Goal: Task Accomplishment & Management: Complete application form

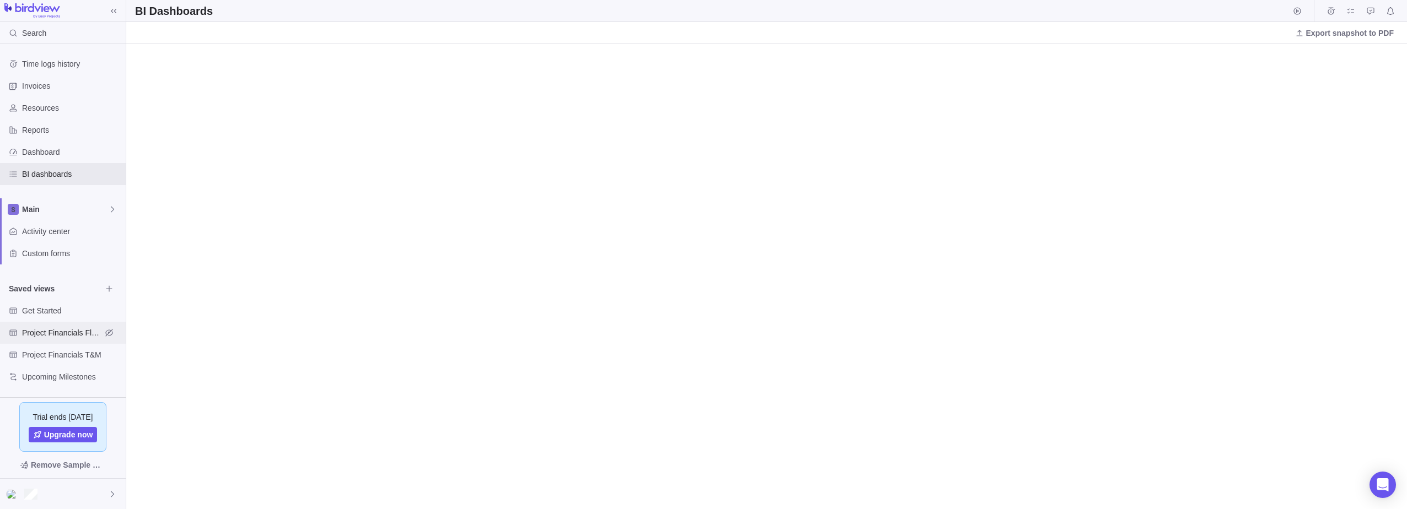
click at [60, 331] on span "Project Financials Flat Fee" at bounding box center [61, 332] width 79 height 11
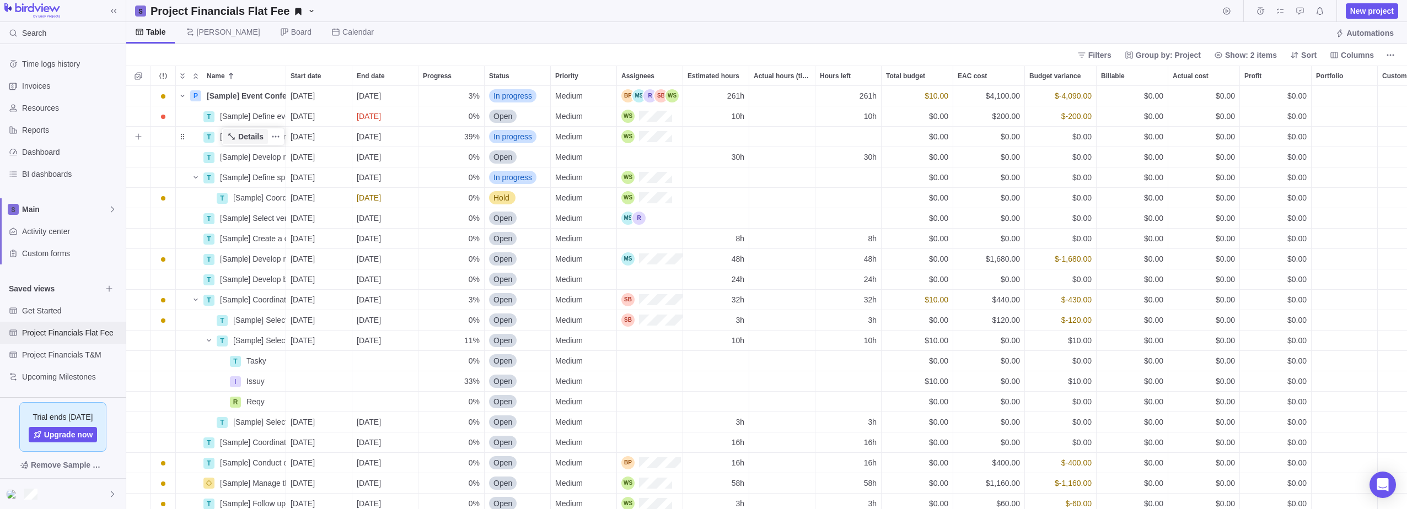
scroll to position [415, 1272]
click at [1263, 10] on icon "Time logs" at bounding box center [1260, 11] width 9 height 9
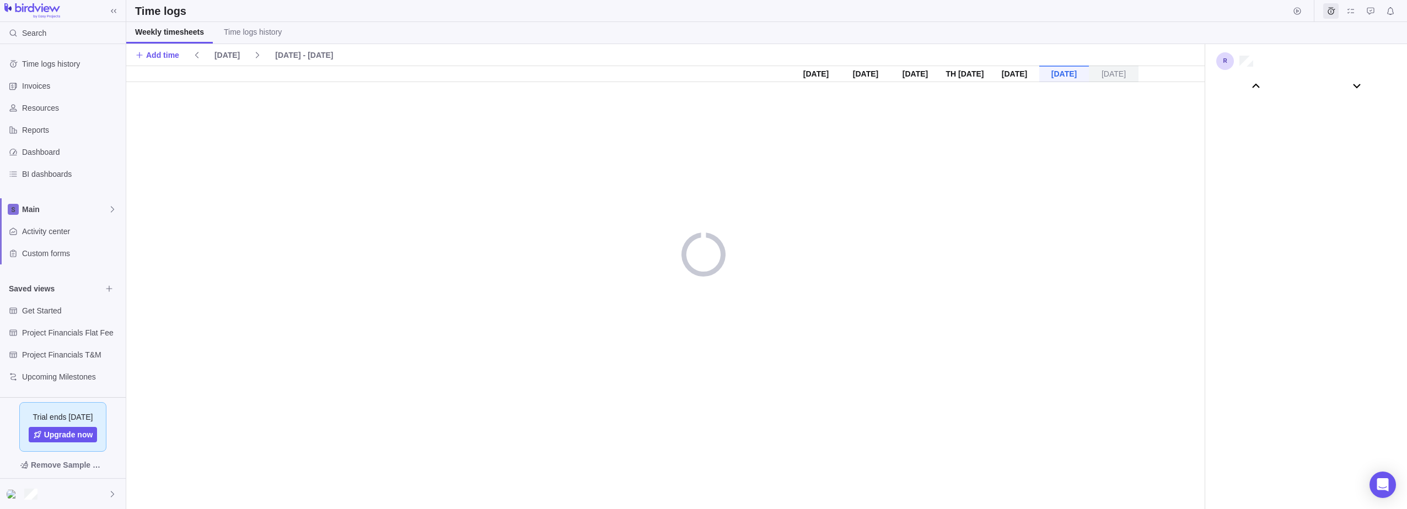
scroll to position [61296, 0]
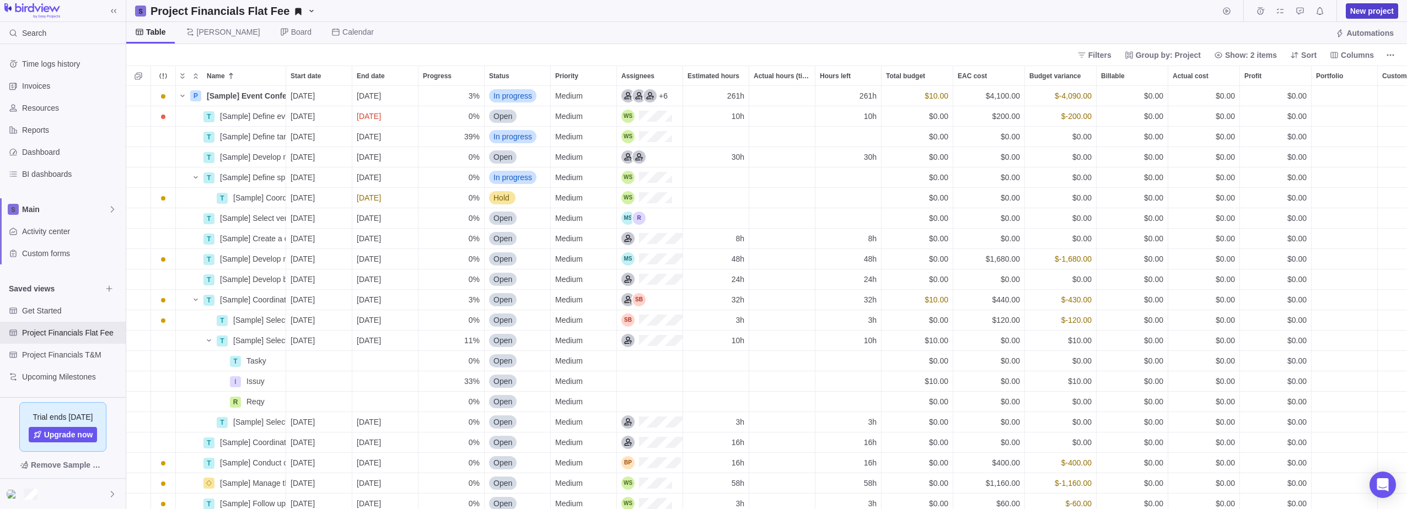
scroll to position [9, 9]
click at [1225, 10] on icon "Start timer" at bounding box center [1226, 11] width 9 height 9
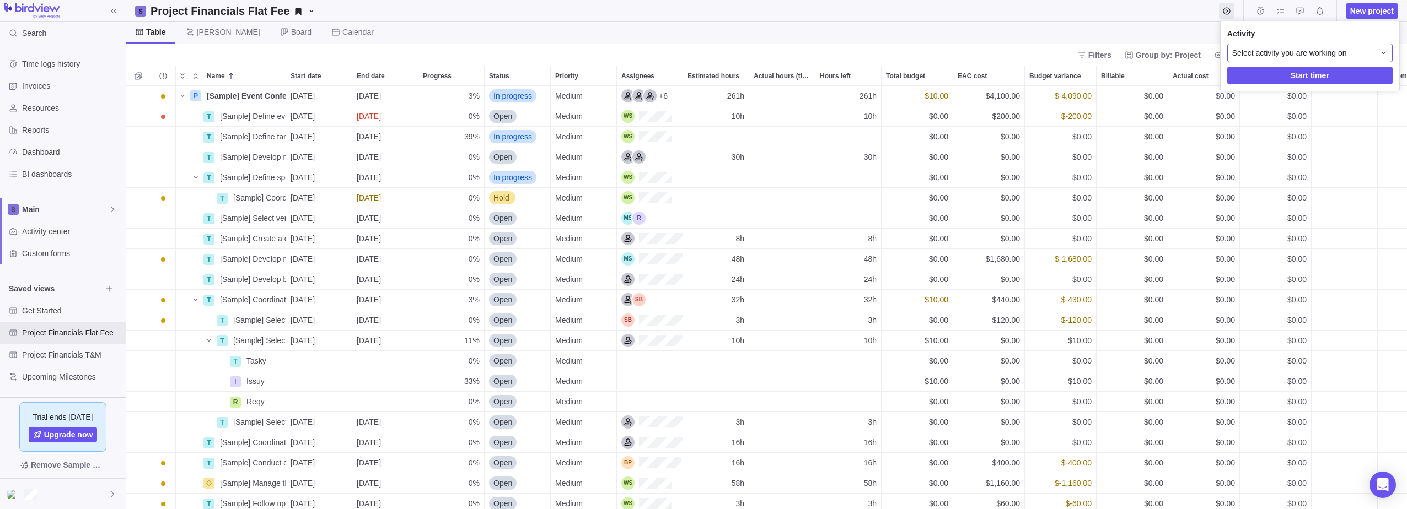
click at [1328, 46] on div "Select activity you are working on" at bounding box center [1309, 53] width 165 height 19
click at [1366, 99] on div "P [Sample] Event Conference" at bounding box center [1309, 99] width 147 height 12
click at [1337, 124] on div "T [Sample] Select venue" at bounding box center [1309, 123] width 147 height 12
click at [1345, 77] on span "Start timer" at bounding box center [1309, 76] width 165 height 18
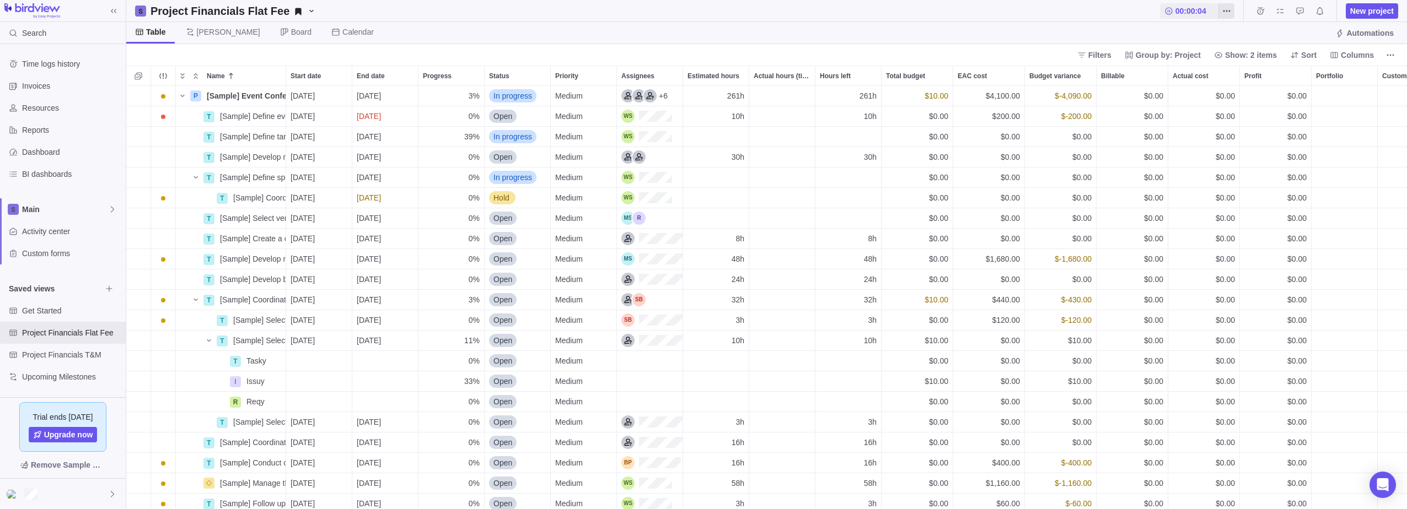
click at [1231, 9] on icon "More actions" at bounding box center [1226, 11] width 9 height 9
click at [1317, 33] on body "Search Time logs history Invoices Resources Reports Dashboard BI dashboards Mai…" at bounding box center [703, 254] width 1407 height 509
click at [1374, 13] on span "New project" at bounding box center [1372, 11] width 44 height 11
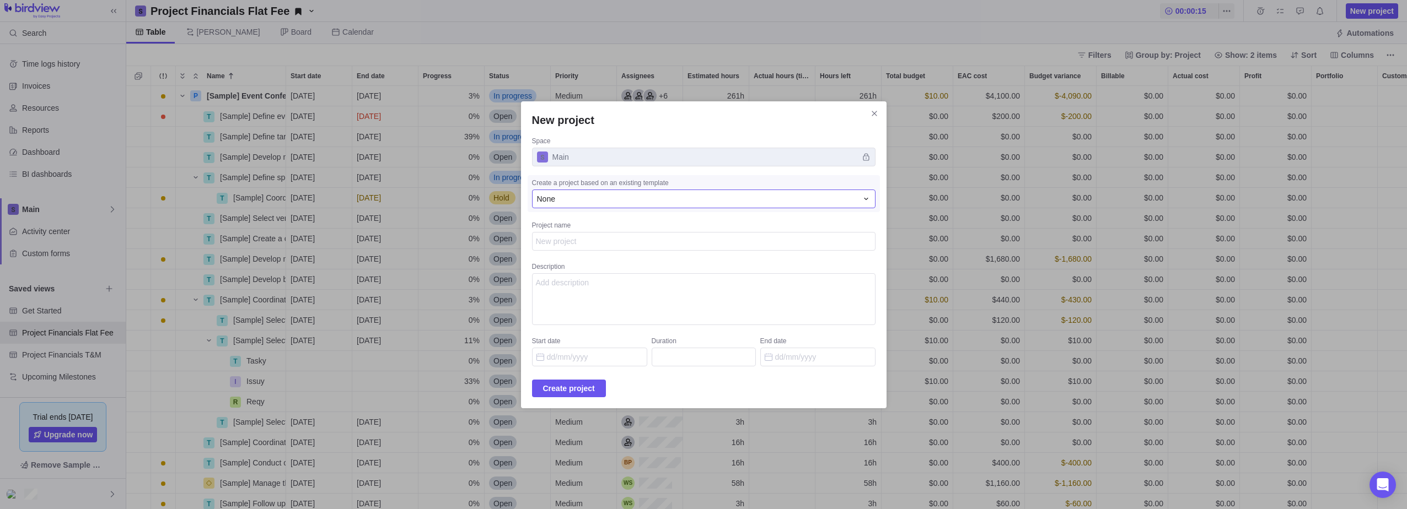
click at [708, 197] on div "None" at bounding box center [697, 198] width 320 height 11
click at [696, 238] on textarea "Project name" at bounding box center [703, 241] width 343 height 19
type textarea "x"
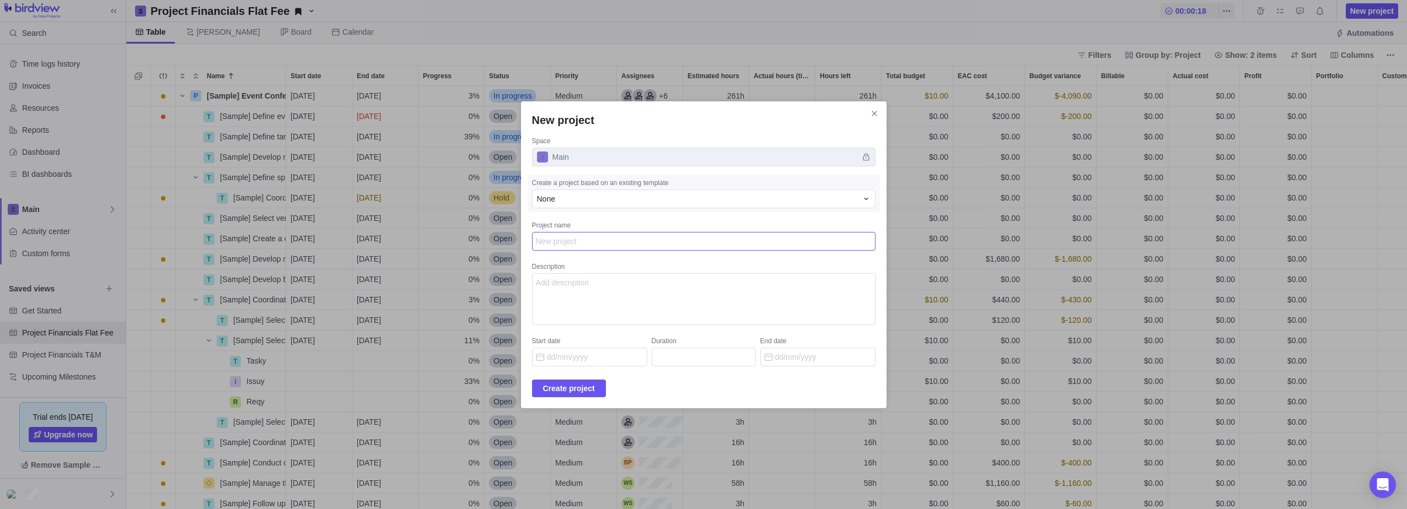
type textarea "/"
type textarea "x"
type textarea "/.n"
type textarea "x"
type textarea "/.n,"
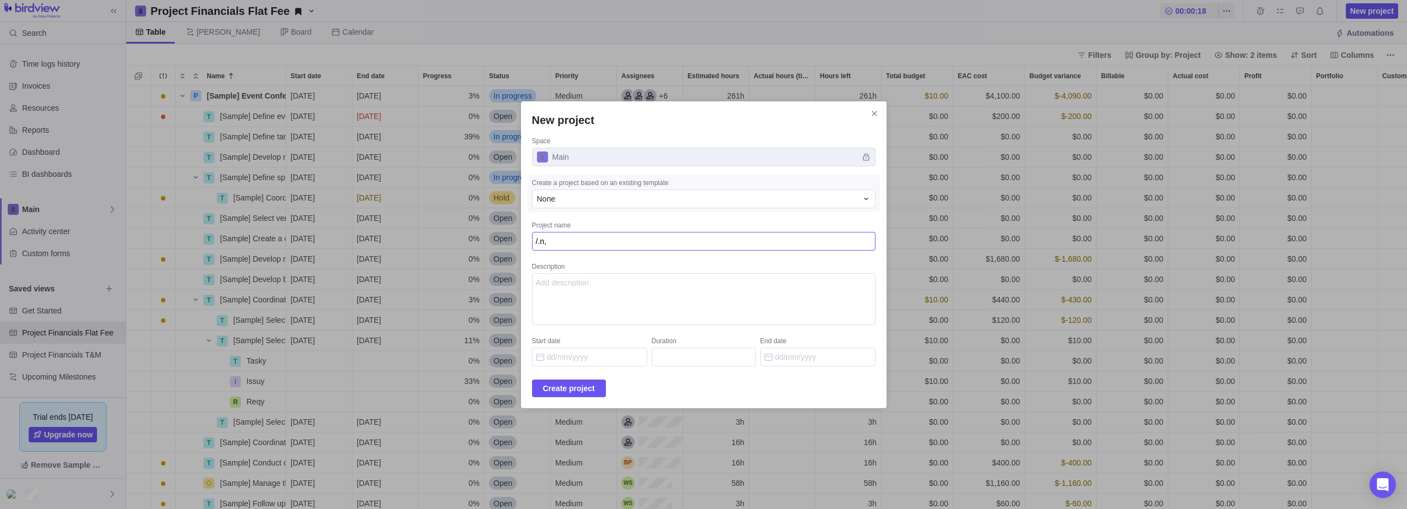
type textarea "x"
type textarea "/.n,b"
type textarea "x"
type textarea "/.n,bmv"
type textarea "x"
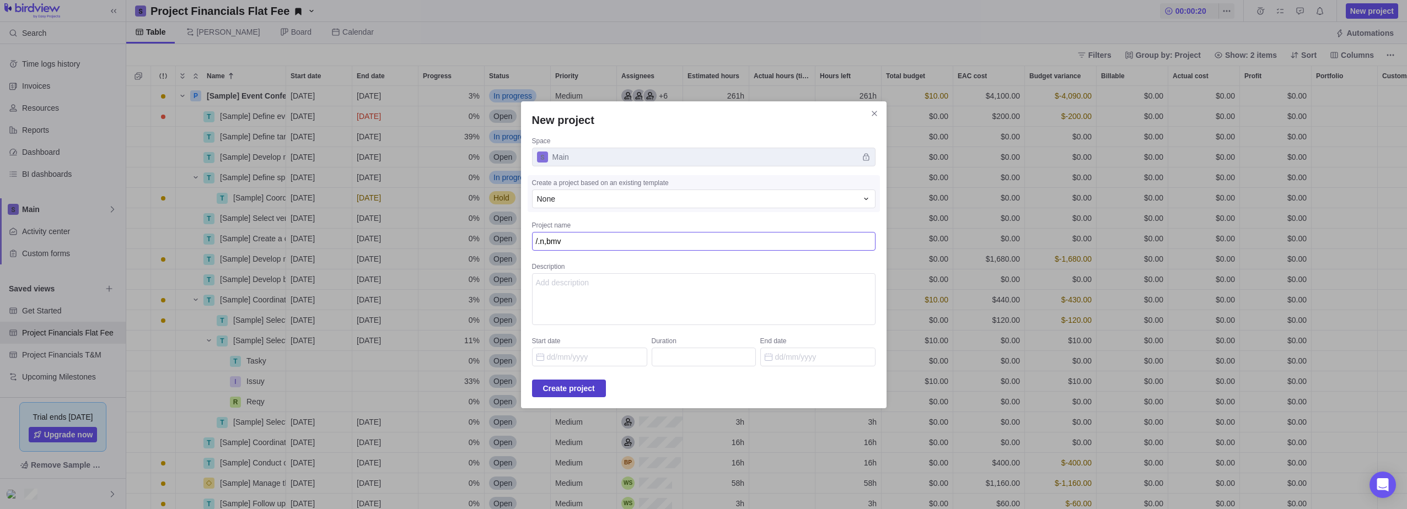
type textarea "/.n,bmv"
click at [593, 384] on span "Create project" at bounding box center [569, 388] width 52 height 13
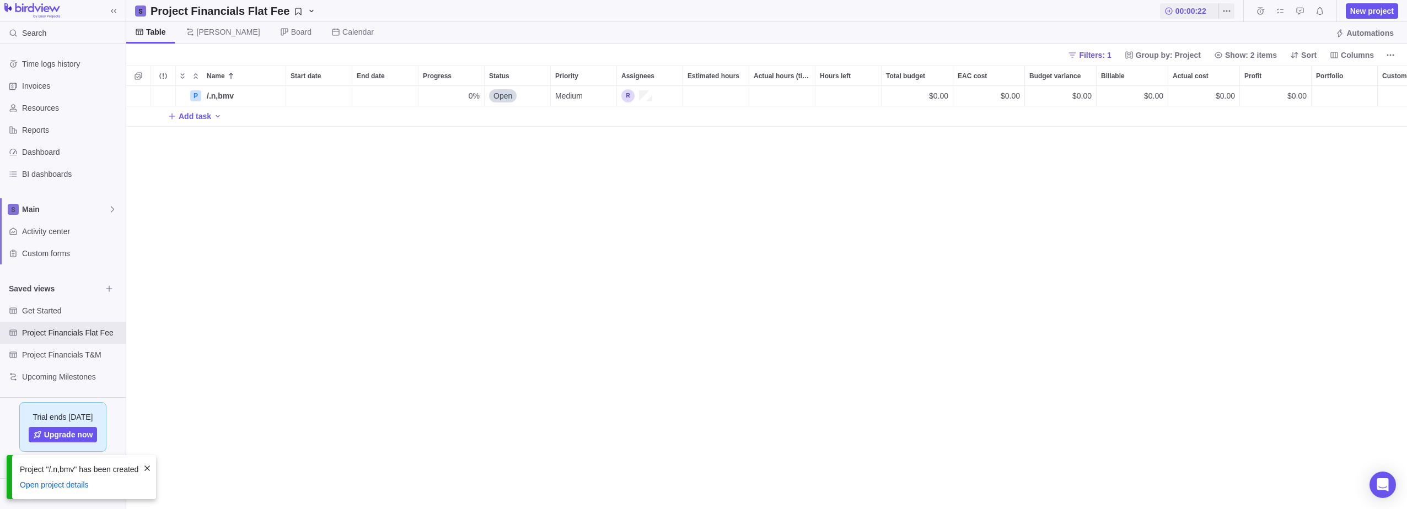
scroll to position [415, 1272]
click at [189, 117] on span "Add task" at bounding box center [195, 116] width 33 height 11
type input "fgdfbgnhjk."
click at [216, 136] on div "P /.n,bmv Details 0% Open Medium $0.00 $0.00 $0.00 $0.00 $0.00 $0.00 T fgdfbgnh…" at bounding box center [766, 297] width 1280 height 423
click at [213, 138] on icon "Add activity" at bounding box center [217, 136] width 9 height 9
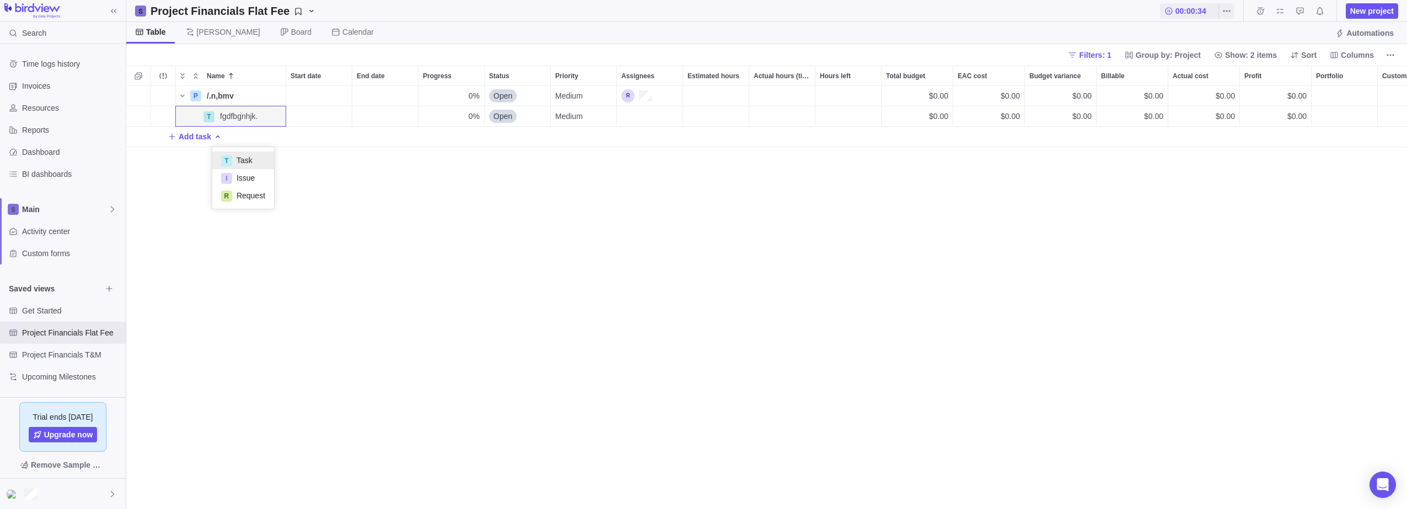
click at [243, 160] on span "Task" at bounding box center [244, 160] width 16 height 11
type input "fcgvjhbknjlmk"
click at [378, 213] on div "P /.n,bmv Details 0% Open Medium $0.00 $0.00 $0.00 $0.00 $0.00 $0.00 T fgdfbgnh…" at bounding box center [766, 297] width 1280 height 423
drag, startPoint x: 184, startPoint y: 136, endPoint x: 232, endPoint y: 141, distance: 47.6
click at [232, 141] on div "T fcgvjhbknjlmk" at bounding box center [230, 136] width 111 height 21
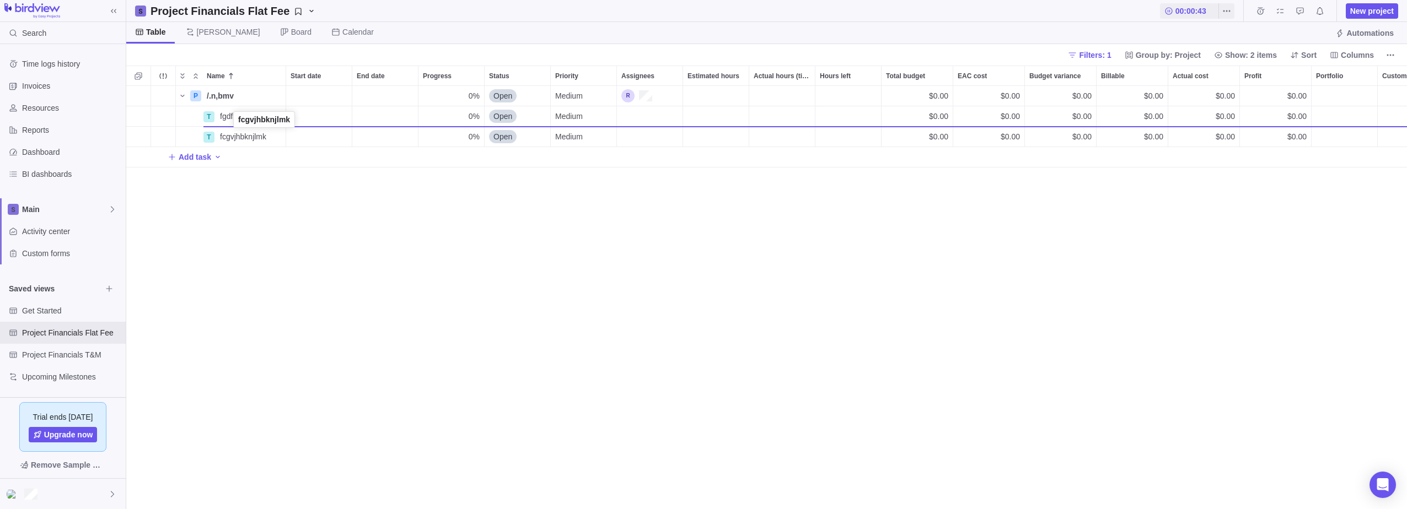
drag, startPoint x: 182, startPoint y: 137, endPoint x: 234, endPoint y: 122, distance: 54.1
drag, startPoint x: 181, startPoint y: 137, endPoint x: 233, endPoint y: 121, distance: 54.1
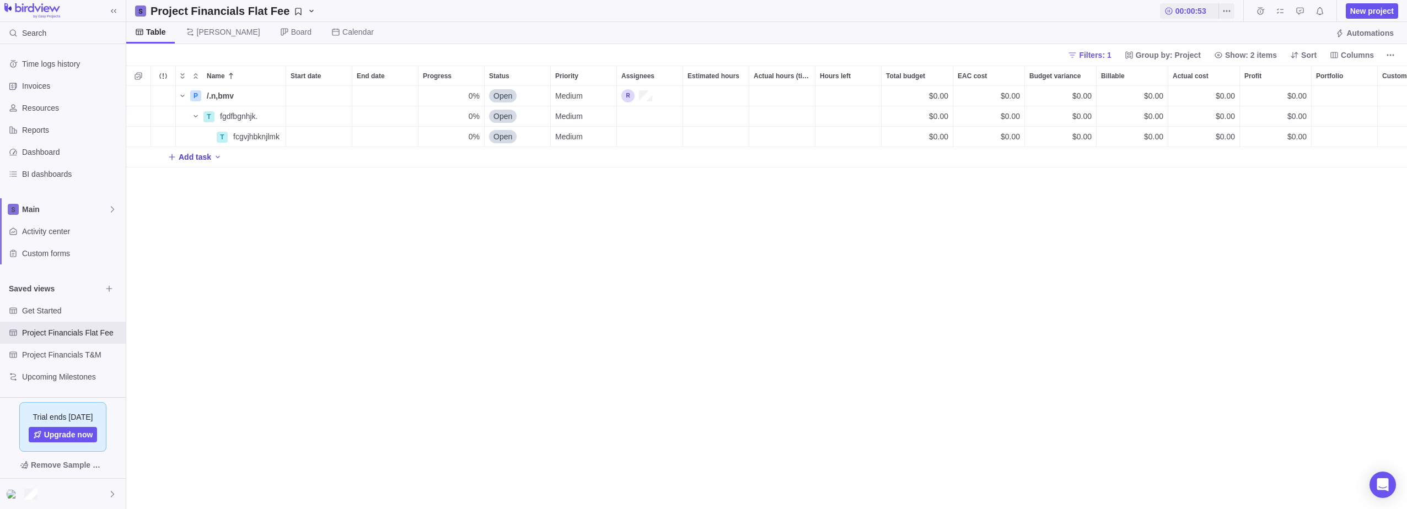
click at [202, 151] on span "Add task" at bounding box center [190, 156] width 44 height 15
type input "ljhnvbxcbn m,.."
click at [297, 276] on div "P /.n,bmv Details 0% Open Medium $0.00 $0.00 $0.00 $0.00 $0.00 $0.00 T fgdfbgnh…" at bounding box center [766, 297] width 1280 height 423
drag, startPoint x: 212, startPoint y: 155, endPoint x: 272, endPoint y: 134, distance: 63.6
click at [272, 134] on div "P /.n,bmv Details 0% Open Medium $0.00 $0.00 $0.00 $0.00 $0.00 $0.00 T fgdfbgnh…" at bounding box center [784, 137] width 1317 height 102
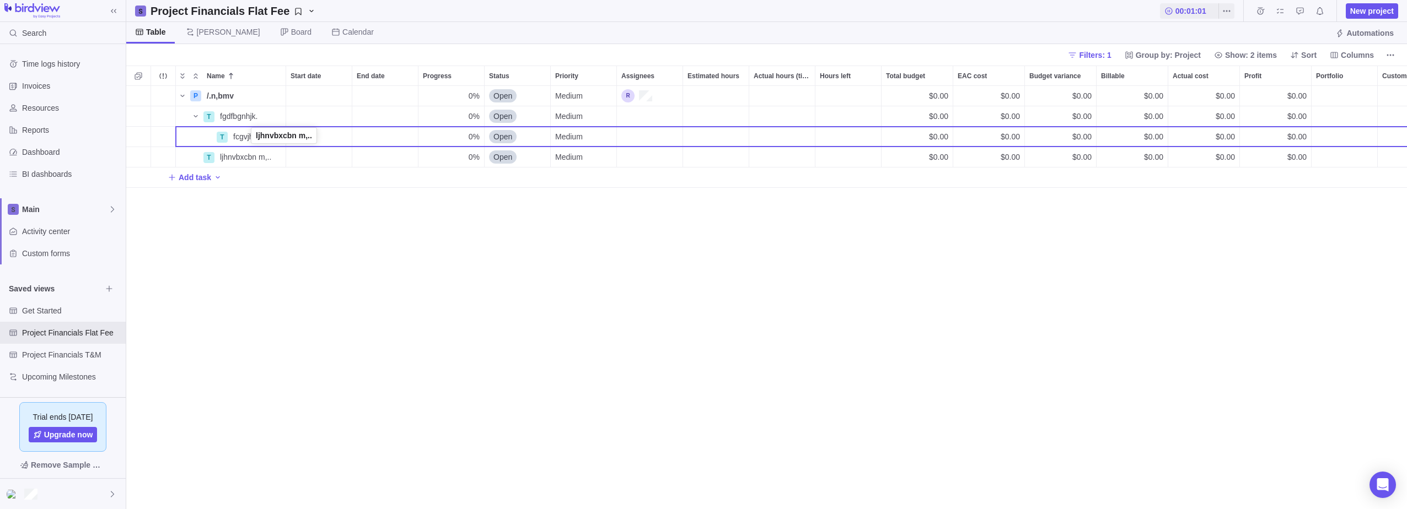
drag, startPoint x: 184, startPoint y: 159, endPoint x: 254, endPoint y: 139, distance: 72.2
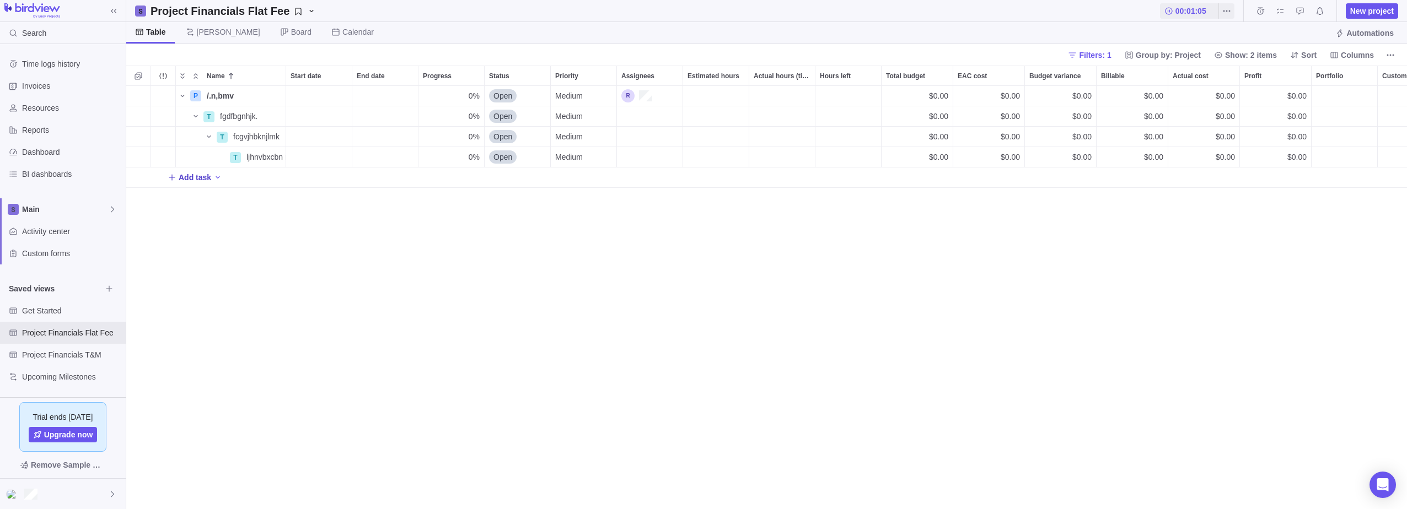
click at [191, 173] on span "Add task" at bounding box center [195, 177] width 33 height 11
type input "kjhjgcfnxcbv nbm."
click at [256, 259] on div "P /.n,bmv Details 0% Open Medium $0.00 $0.00 $0.00 $0.00 $0.00 $0.00 T fgdfbgnh…" at bounding box center [766, 297] width 1280 height 423
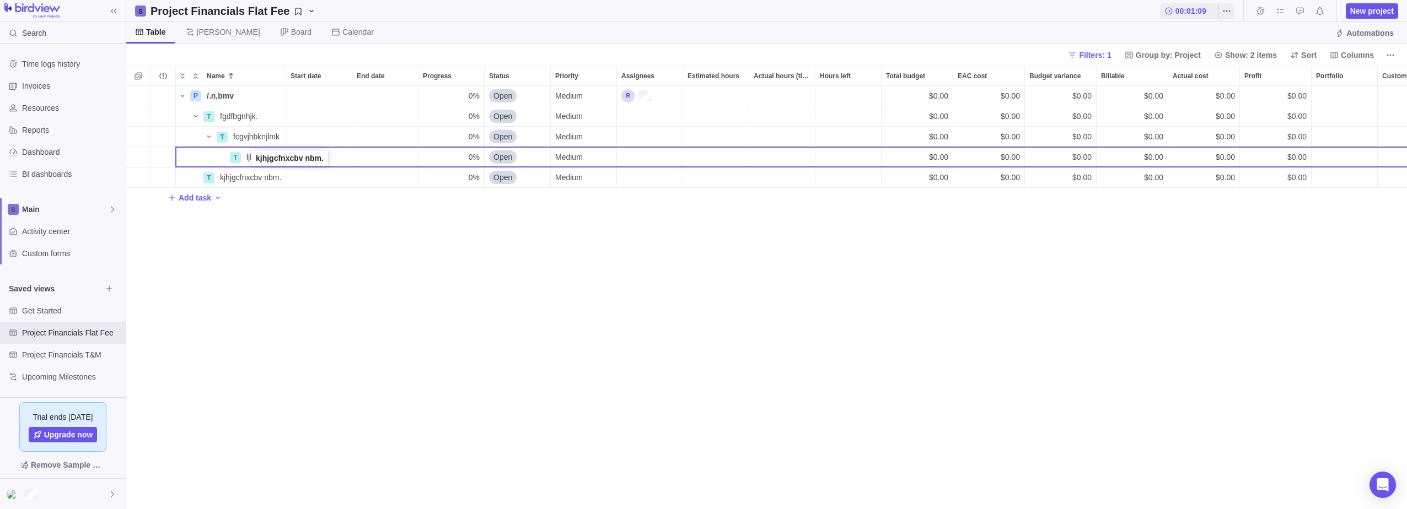
drag, startPoint x: 184, startPoint y: 177, endPoint x: 253, endPoint y: 160, distance: 71.7
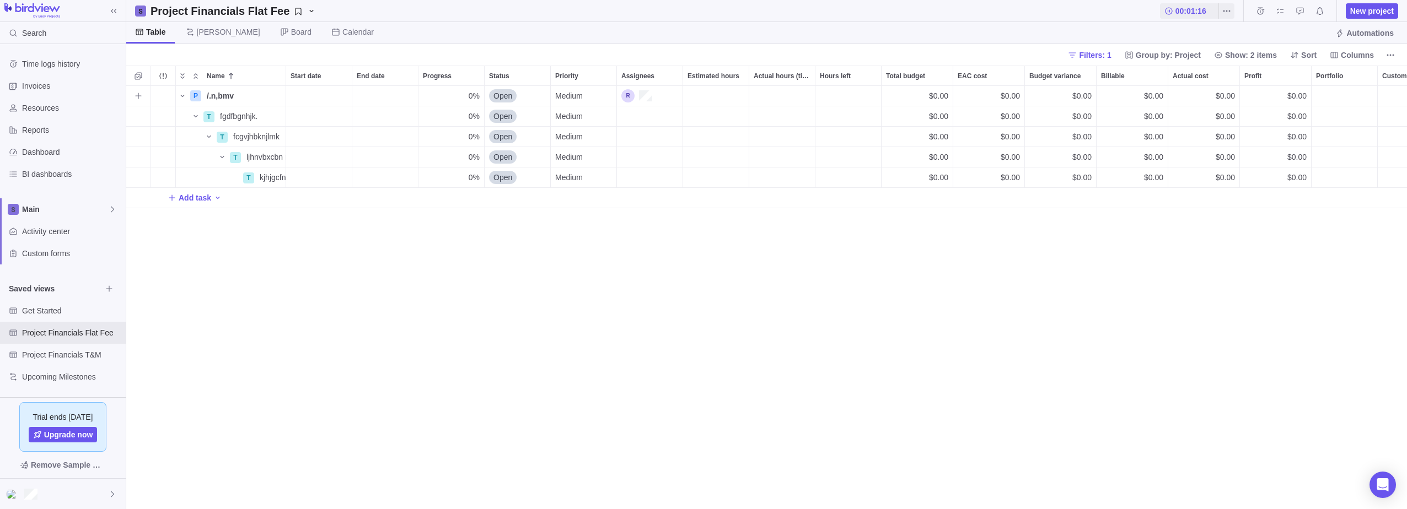
click at [714, 95] on div "Estimated hours" at bounding box center [716, 96] width 66 height 20
type input "3h"
click at [709, 121] on div "P /.n,bmv Details 0% Open Medium 3h $0.00 $0.00 $0.00 $0.00 $0.00 $0.00 T fgdfb…" at bounding box center [766, 297] width 1280 height 423
type input "7h"
click at [720, 162] on div "P /.n,bmv Details 0% Open Medium 7h $0.00 $0.00 $0.00 $0.00 $0.00 $0.00 T fgdfb…" at bounding box center [766, 297] width 1280 height 423
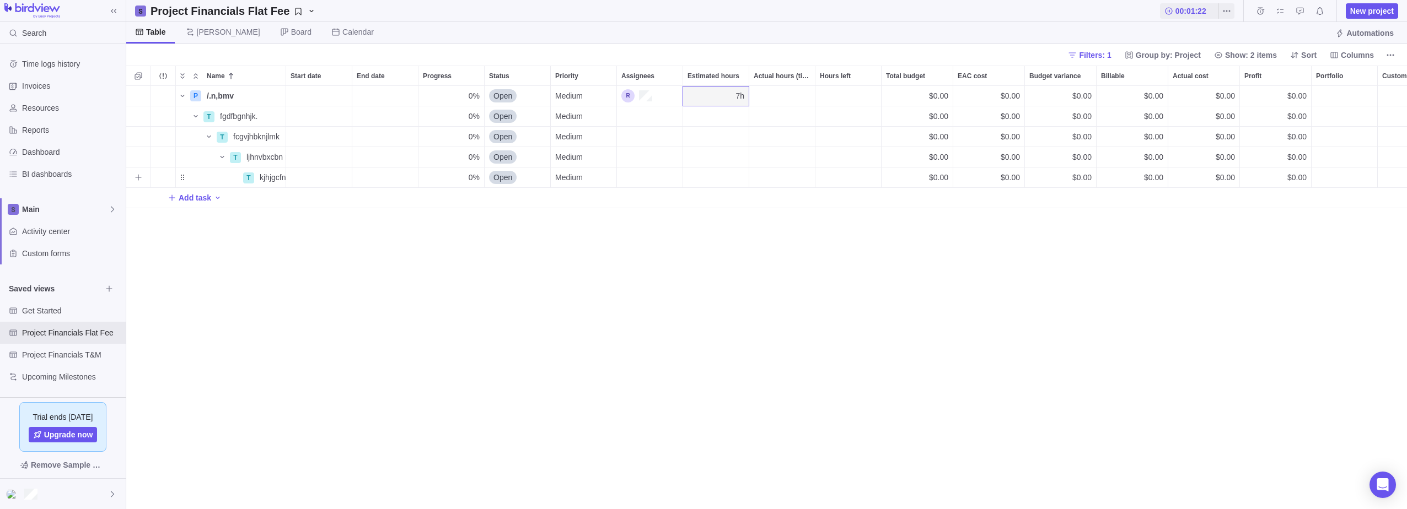
click at [720, 175] on div "Estimated hours" at bounding box center [716, 178] width 66 height 20
type input "86h"
click at [715, 216] on div "P /.n,bmv Details 0% Open Medium 7h $0.00 $0.00 $0.00 $0.00 $0.00 $0.00 T fgdfb…" at bounding box center [766, 297] width 1280 height 423
click at [728, 162] on div "Estimated hours" at bounding box center [716, 157] width 66 height 20
type input "4h"
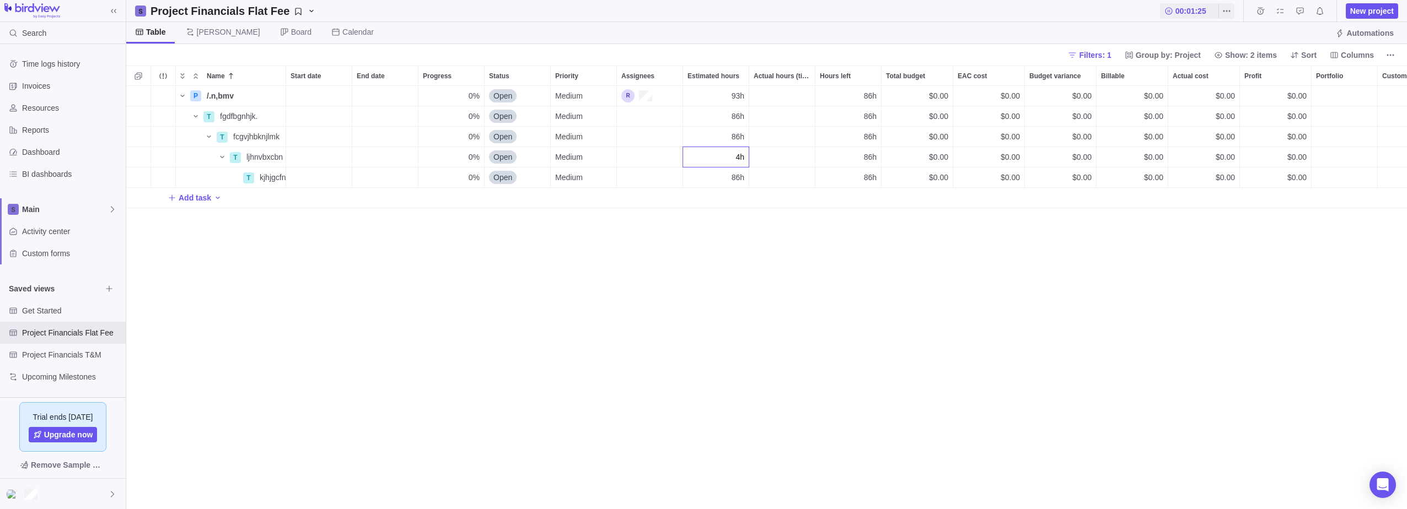
click at [693, 226] on div "P /.n,bmv Details 0% Open Medium 93h 86h $0.00 $0.00 $0.00 $0.00 $0.00 $0.00 T …" at bounding box center [766, 297] width 1280 height 423
click at [729, 134] on div "90h" at bounding box center [716, 137] width 66 height 20
type input "4h"
click at [719, 267] on div "P /.n,bmv Details 0% Open Medium 97h 90h $0.00 $0.00 $0.00 $0.00 $0.00 $0.00 T …" at bounding box center [766, 297] width 1280 height 423
click at [737, 114] on span "94h" at bounding box center [737, 116] width 13 height 11
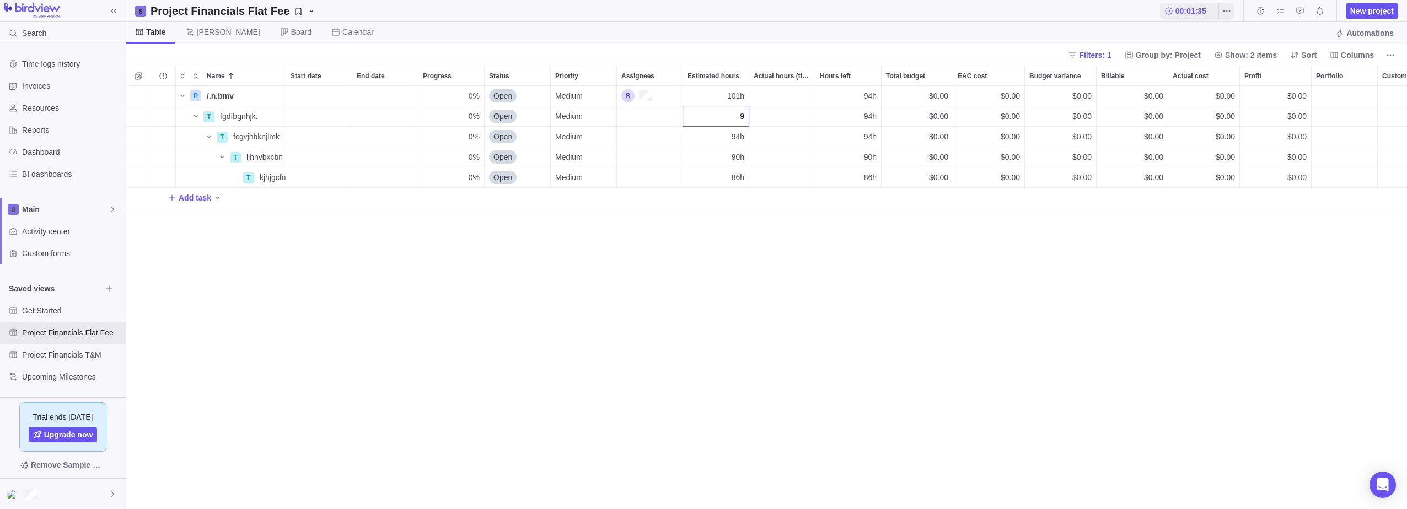
type input "9h"
click at [729, 239] on div "P /.n,bmv Details 0% Open Medium 101h 94h $0.00 $0.00 $0.00 $0.00 $0.00 $0.00 T…" at bounding box center [766, 297] width 1280 height 423
click at [723, 174] on div "86h" at bounding box center [716, 178] width 66 height 20
type input "5"
click at [724, 155] on div "9h" at bounding box center [716, 157] width 66 height 20
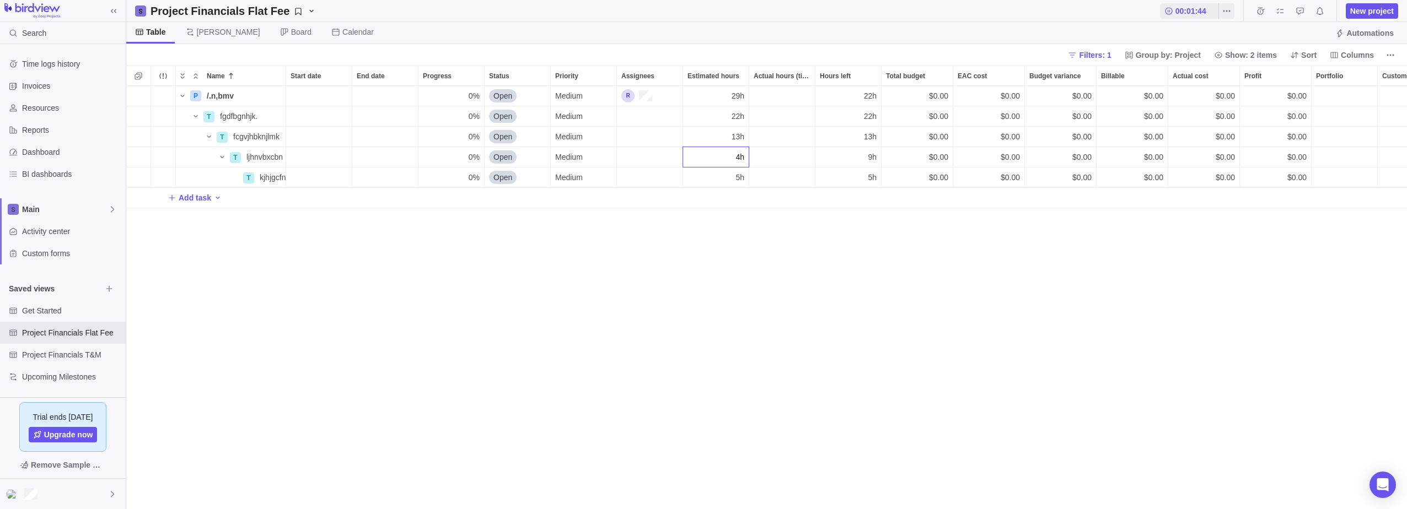
type input "7"
click at [777, 177] on div "Actual hours (timelogs)" at bounding box center [782, 178] width 66 height 20
click at [782, 155] on div "Actual hours (timelogs)" at bounding box center [782, 157] width 66 height 20
click at [782, 179] on div "Actual hours (timelogs)" at bounding box center [782, 178] width 66 height 20
click at [786, 178] on div "Actual hours (timelogs)" at bounding box center [782, 178] width 66 height 20
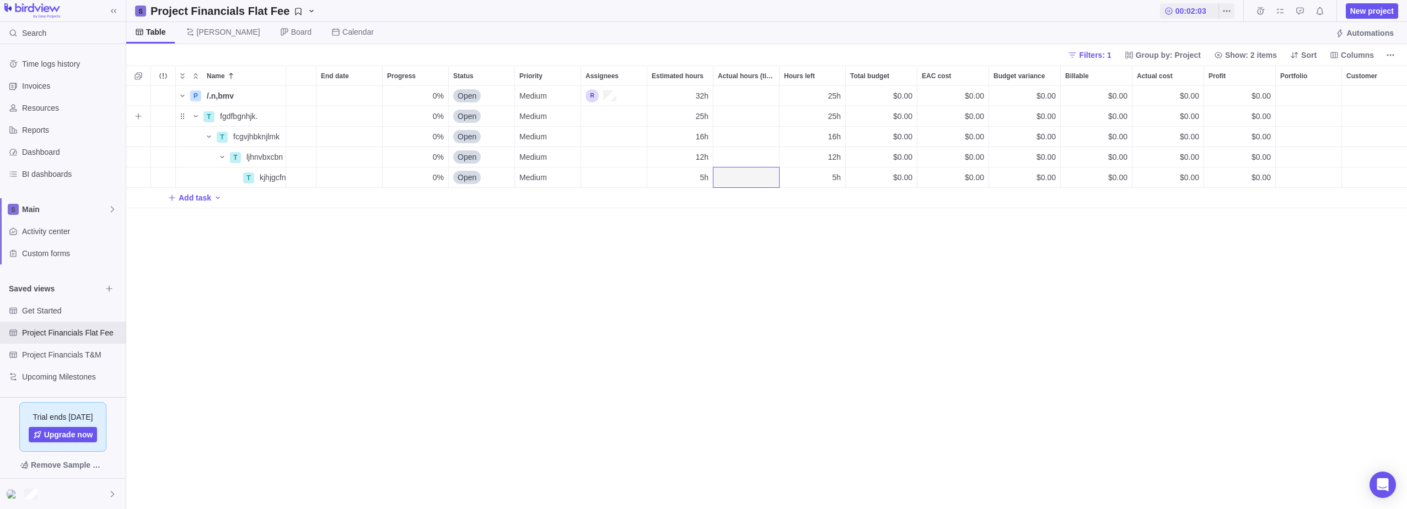
scroll to position [0, 37]
click at [1317, 96] on div "Portfolio" at bounding box center [1307, 96] width 66 height 20
click at [1252, 144] on div "None" at bounding box center [1242, 141] width 180 height 11
click at [1368, 93] on div "Customer" at bounding box center [1374, 96] width 66 height 20
click at [1339, 144] on div "None" at bounding box center [1344, 141] width 125 height 20
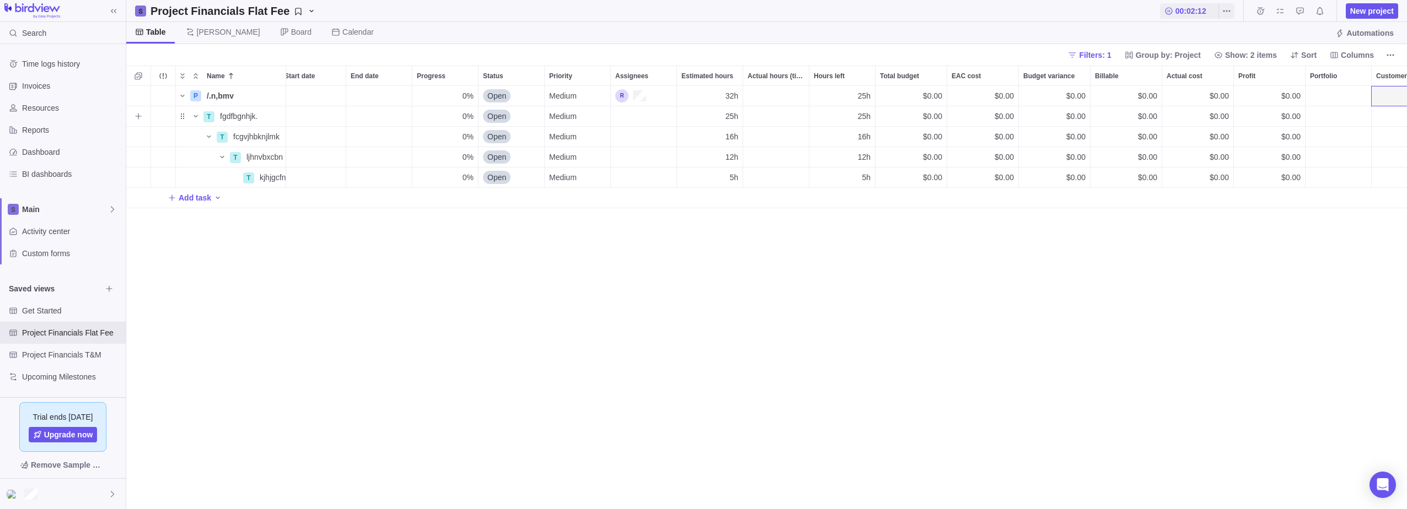
scroll to position [0, 0]
click at [329, 90] on div "Start date" at bounding box center [319, 96] width 66 height 20
click at [365, 230] on link "14" at bounding box center [365, 227] width 22 height 22
click at [392, 93] on div "End date" at bounding box center [385, 96] width 66 height 20
click at [453, 277] on link "29" at bounding box center [454, 272] width 22 height 22
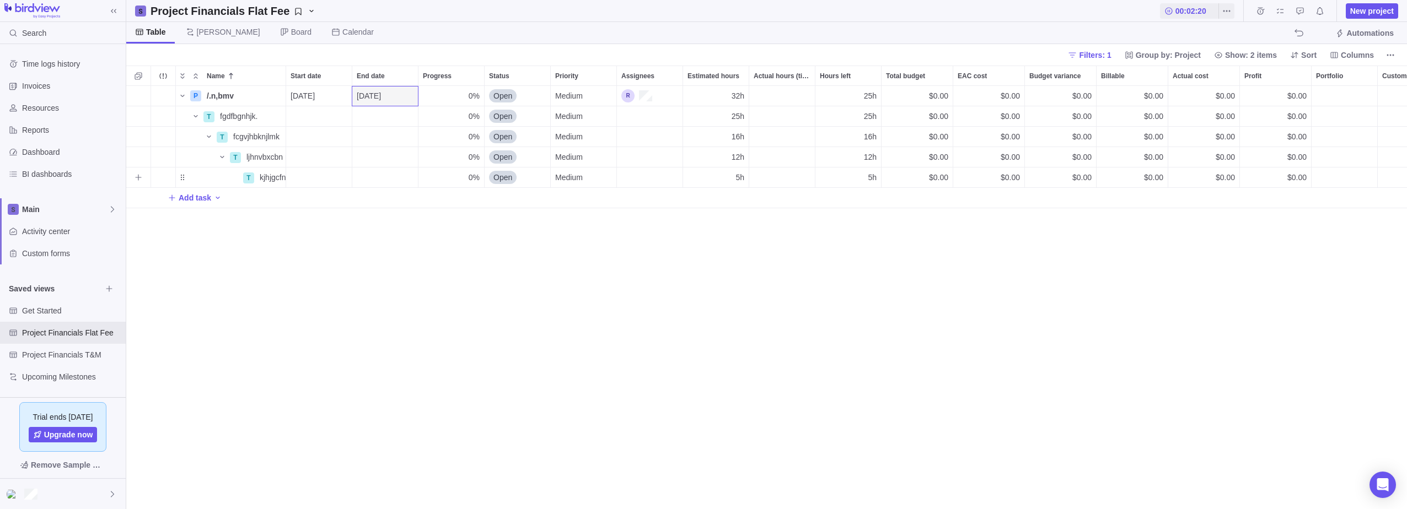
click at [389, 177] on div "End date" at bounding box center [385, 178] width 66 height 20
click at [453, 350] on link "29" at bounding box center [454, 353] width 22 height 22
click at [323, 175] on div "Start date" at bounding box center [319, 178] width 66 height 20
click at [298, 326] on link "18" at bounding box center [298, 331] width 22 height 22
click at [379, 175] on span "[DATE]" at bounding box center [369, 177] width 24 height 11
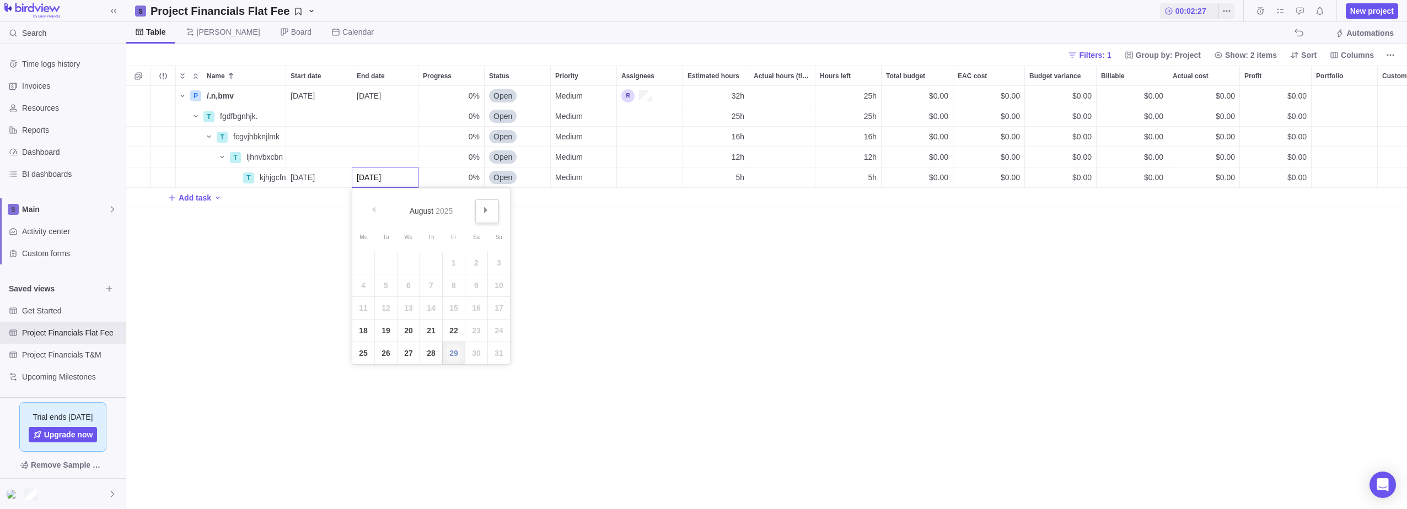
click at [484, 211] on span "Next" at bounding box center [486, 210] width 6 height 6
click at [432, 328] on link "25" at bounding box center [431, 331] width 22 height 22
click at [324, 152] on div "Start date" at bounding box center [319, 157] width 66 height 20
click at [324, 287] on link "12" at bounding box center [320, 288] width 22 height 22
click at [381, 158] on div "End date" at bounding box center [385, 157] width 66 height 20
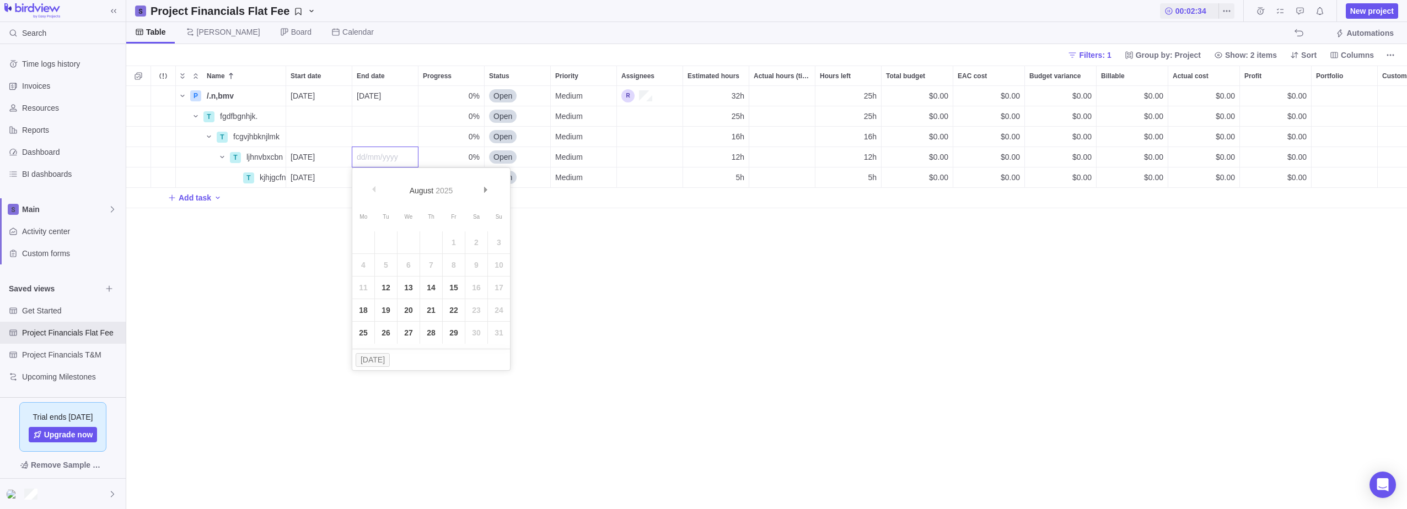
click at [451, 310] on link "22" at bounding box center [454, 310] width 22 height 22
click at [321, 136] on div "Start date" at bounding box center [319, 137] width 66 height 20
click at [297, 246] on link "4" at bounding box center [298, 245] width 22 height 22
click at [377, 136] on div "End date" at bounding box center [385, 137] width 66 height 20
click at [406, 243] on link "6" at bounding box center [408, 245] width 22 height 22
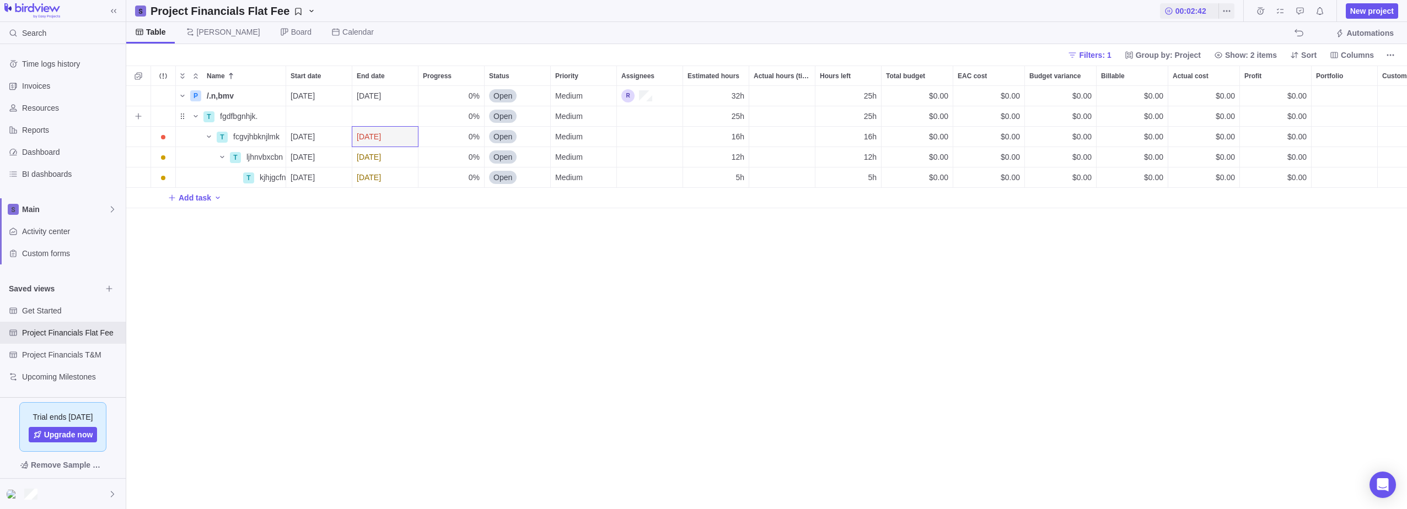
click at [325, 115] on div "Start date" at bounding box center [319, 116] width 66 height 20
click at [567, 326] on div "P /.n,bmv Details [DATE] [DATE] 0% Open Medium 32h 25h $0.00 $0.00 $0.00 $0.00 …" at bounding box center [766, 297] width 1280 height 423
click at [375, 173] on span "[DATE]" at bounding box center [369, 177] width 24 height 11
click at [457, 332] on link "26" at bounding box center [454, 331] width 22 height 22
click at [555, 292] on div "P /.n,bmv Details [DATE] [DATE] 0% Open Medium 32h 25h $0.00 $0.00 $0.00 $0.00 …" at bounding box center [766, 297] width 1280 height 423
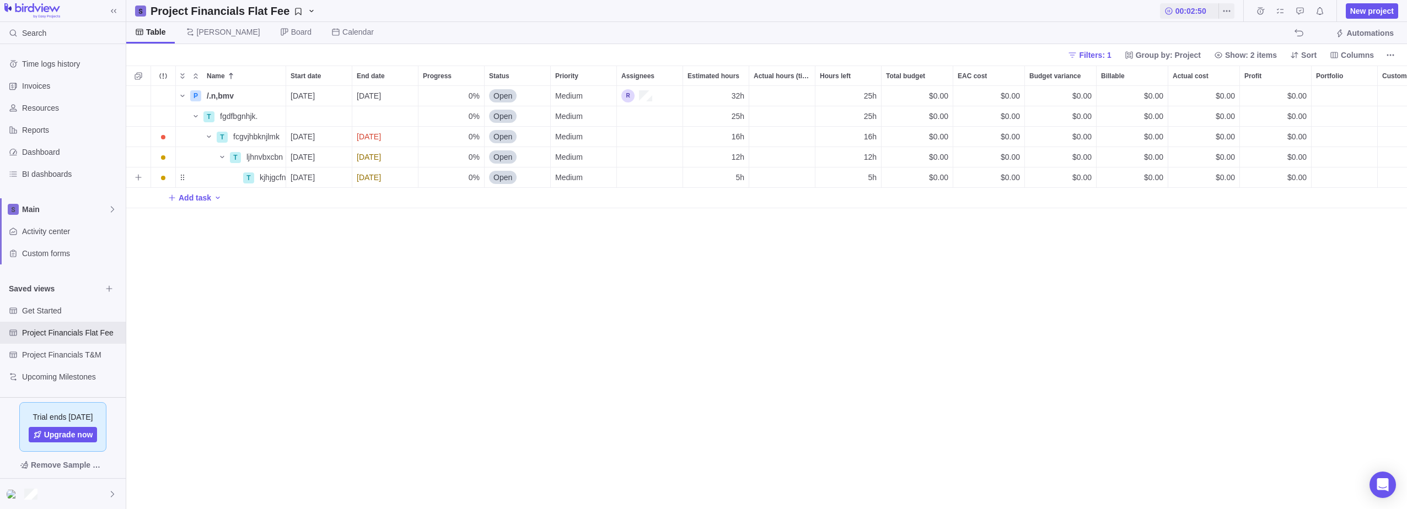
click at [381, 173] on span "[DATE]" at bounding box center [369, 177] width 24 height 11
click at [388, 354] on link "30" at bounding box center [386, 353] width 22 height 22
drag, startPoint x: 579, startPoint y: 294, endPoint x: 477, endPoint y: 236, distance: 117.3
click at [579, 294] on div "P /.n,bmv Details [DATE] [DATE] 0% Open Medium 32h 25h $0.00 $0.00 $0.00 $0.00 …" at bounding box center [766, 297] width 1280 height 423
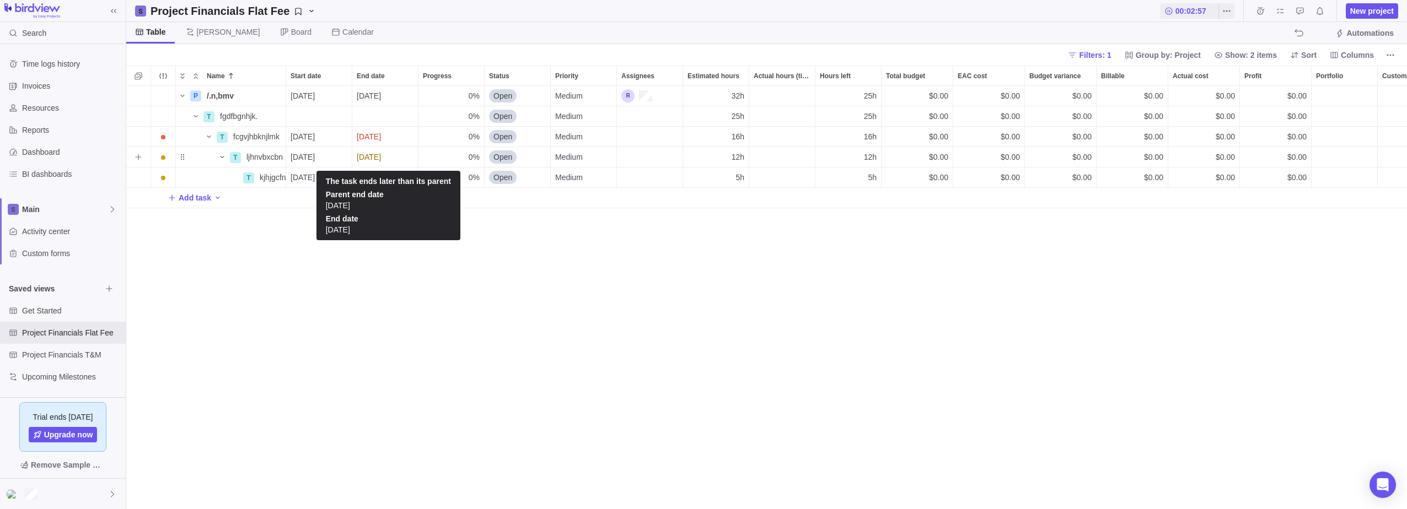
click at [381, 153] on span "[DATE]" at bounding box center [369, 157] width 24 height 11
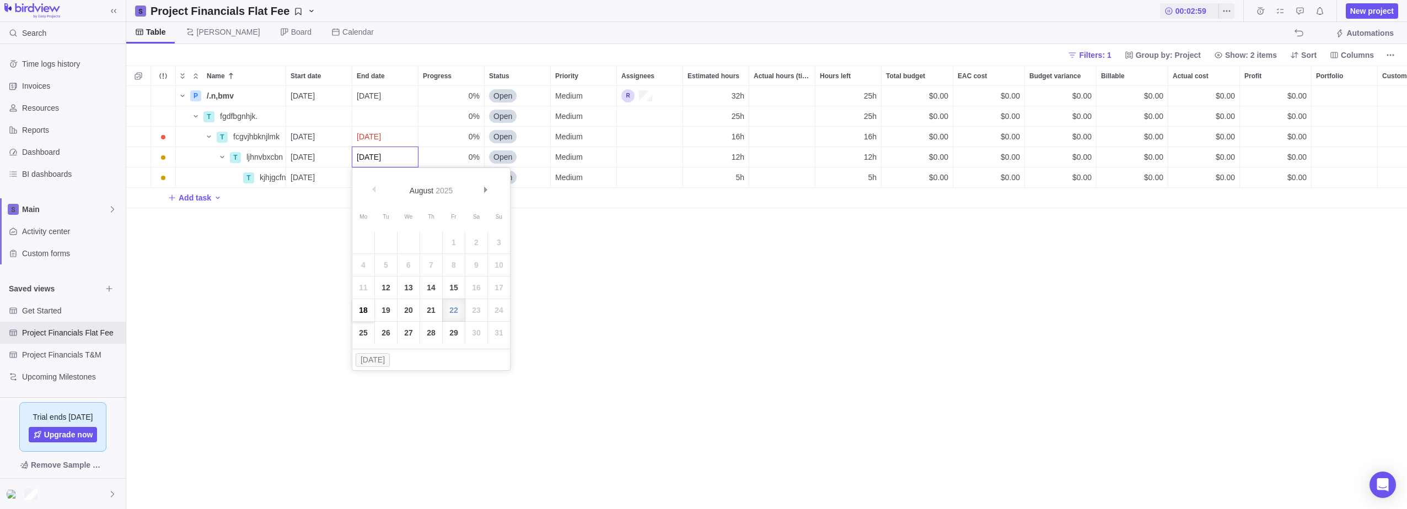
click at [364, 310] on link "18" at bounding box center [363, 310] width 22 height 22
click at [381, 176] on span "[DATE]" at bounding box center [369, 177] width 24 height 11
click at [364, 265] on link "1" at bounding box center [363, 263] width 22 height 22
click at [401, 181] on div "[DATE]" at bounding box center [385, 178] width 66 height 20
click at [374, 212] on span "Prev" at bounding box center [374, 210] width 6 height 6
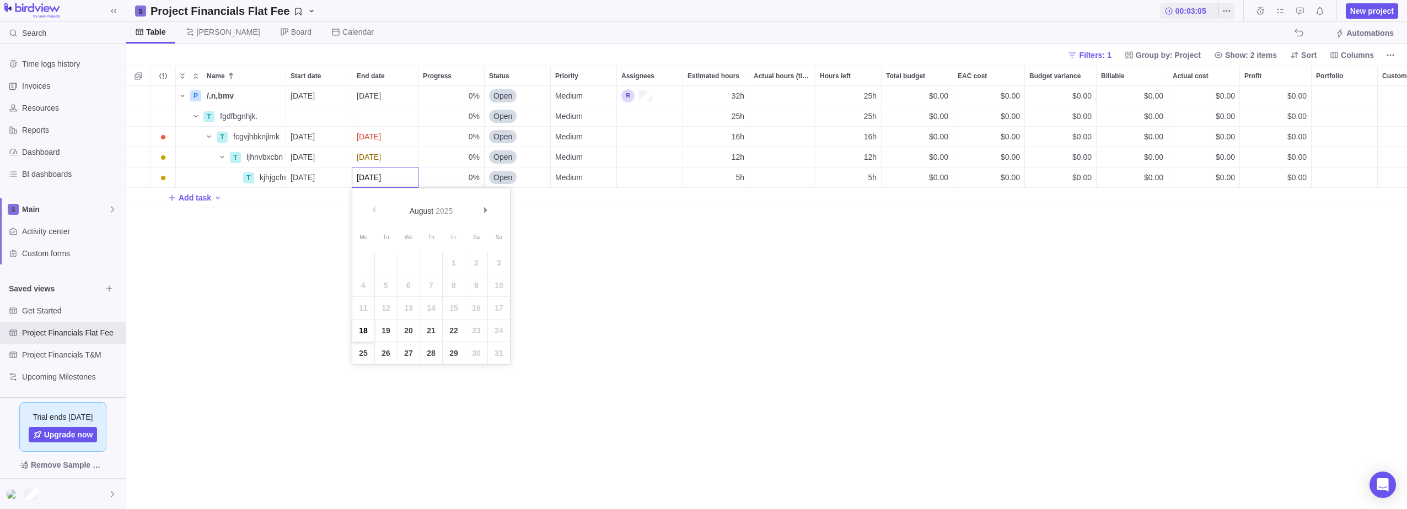
click at [367, 331] on link "18" at bounding box center [363, 331] width 22 height 22
click at [398, 136] on div "[DATE]" at bounding box center [385, 137] width 66 height 20
click at [449, 316] on link "29" at bounding box center [454, 313] width 22 height 22
click at [385, 115] on div "End date" at bounding box center [385, 116] width 66 height 20
click at [366, 227] on link "4" at bounding box center [363, 224] width 22 height 22
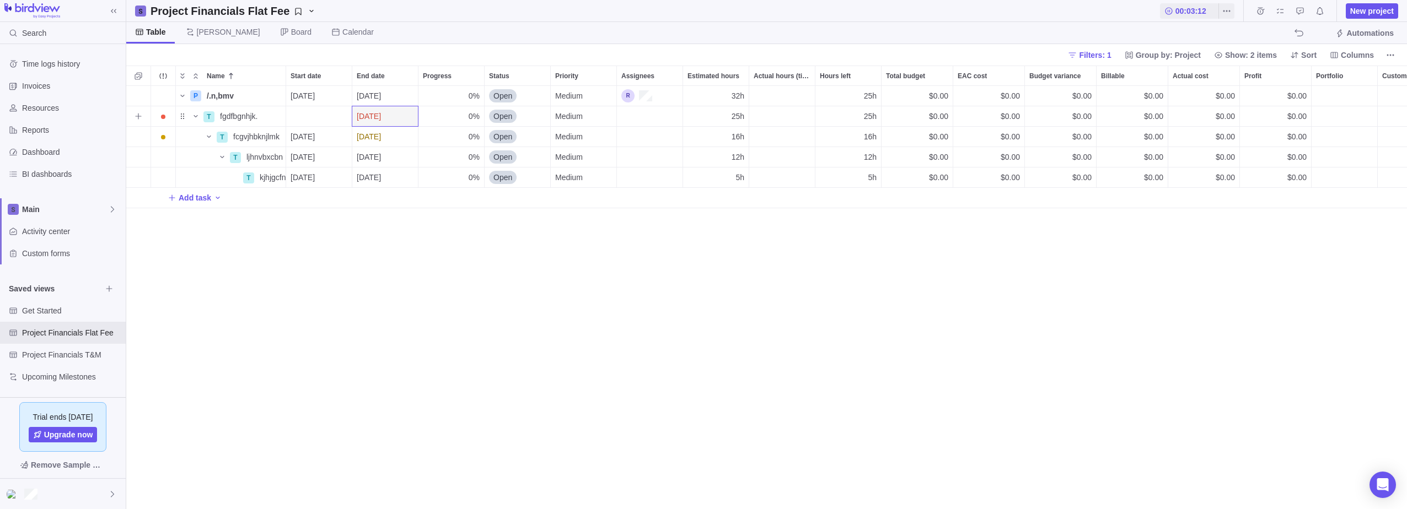
click at [315, 119] on div "Start date" at bounding box center [319, 116] width 66 height 20
click at [297, 226] on link "4" at bounding box center [298, 224] width 22 height 22
click at [461, 329] on div "P /.n,bmv Details [DATE] [DATE] 0% Open Medium 32h 25h $0.00 $0.00 $0.00 $0.00 …" at bounding box center [766, 297] width 1280 height 423
click at [200, 27] on span "[PERSON_NAME]" at bounding box center [228, 31] width 63 height 11
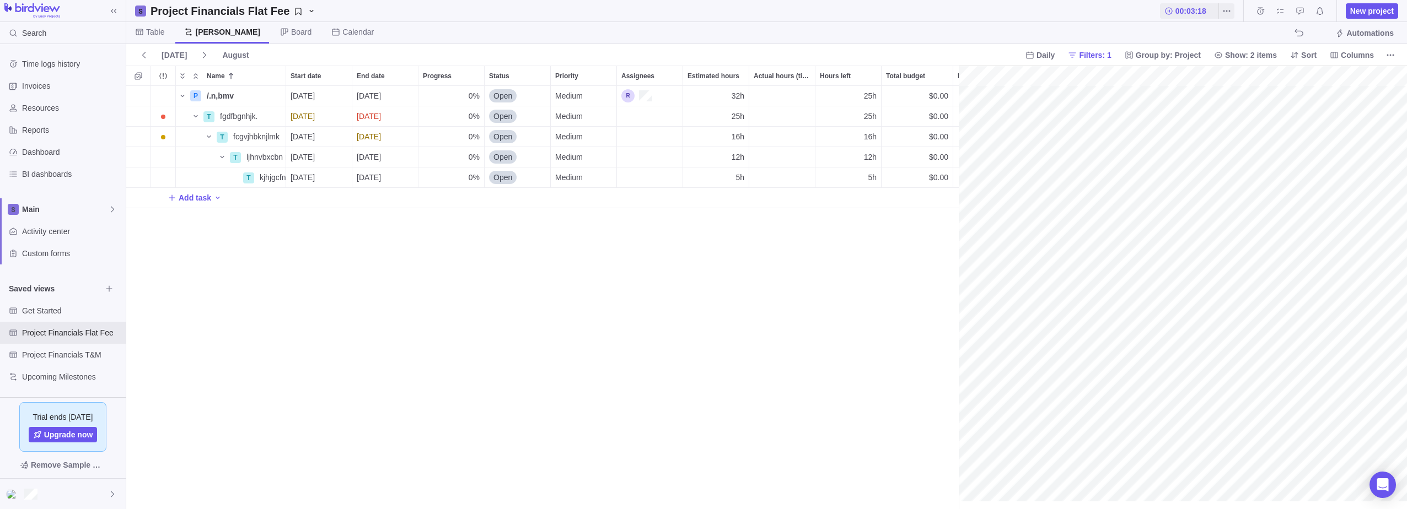
scroll to position [0, 595]
drag, startPoint x: 960, startPoint y: 298, endPoint x: 413, endPoint y: 285, distance: 546.4
click at [254, 254] on div "P /.n,bmv Details [DATE] [DATE] 0% Open Medium 32h 25h $0.00 $0.00 $0.00 $0.00 …" at bounding box center [267, 297] width 282 height 423
click at [160, 34] on span "Table" at bounding box center [155, 31] width 18 height 11
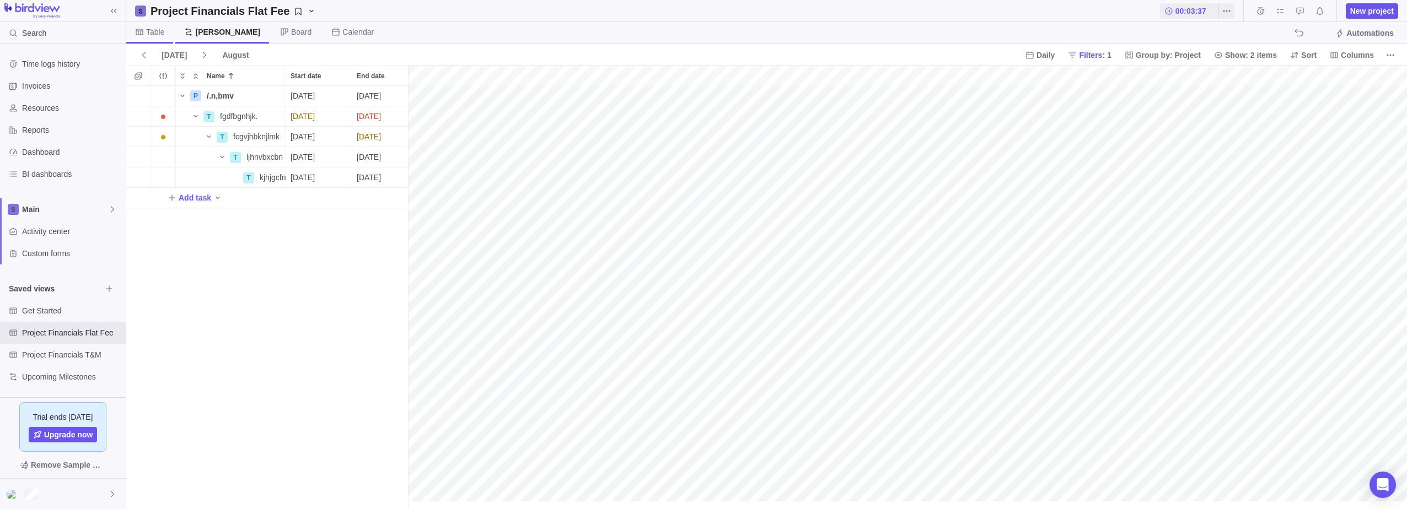
scroll to position [415, 1272]
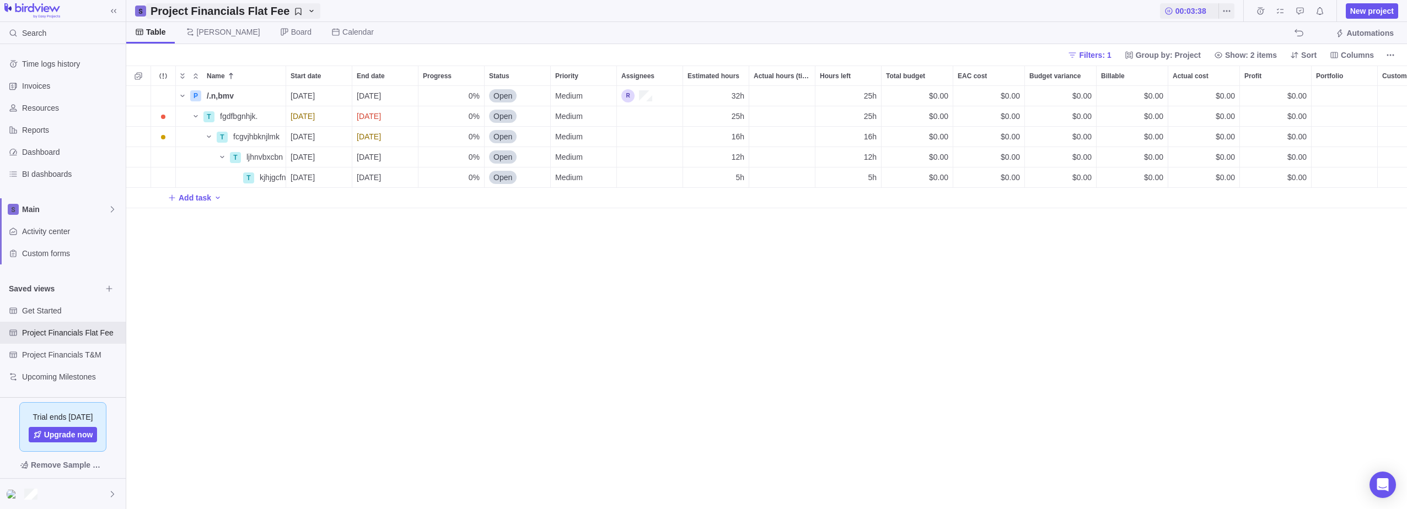
click at [307, 14] on icon "Project Financials Flat Fee" at bounding box center [311, 11] width 9 height 9
click at [292, 277] on body "Search Time logs history Invoices Resources Reports Dashboard BI dashboards Mai…" at bounding box center [703, 254] width 1407 height 509
click at [243, 263] on div "P /.n,bmv Details [DATE] [DATE] 0% Open Medium 32h 25h $0.00 $0.00 $0.00 $0.00 …" at bounding box center [766, 297] width 1280 height 423
click at [1394, 57] on icon "More actions" at bounding box center [1390, 55] width 9 height 9
click at [1293, 80] on span "Project snapshots" at bounding box center [1273, 78] width 61 height 11
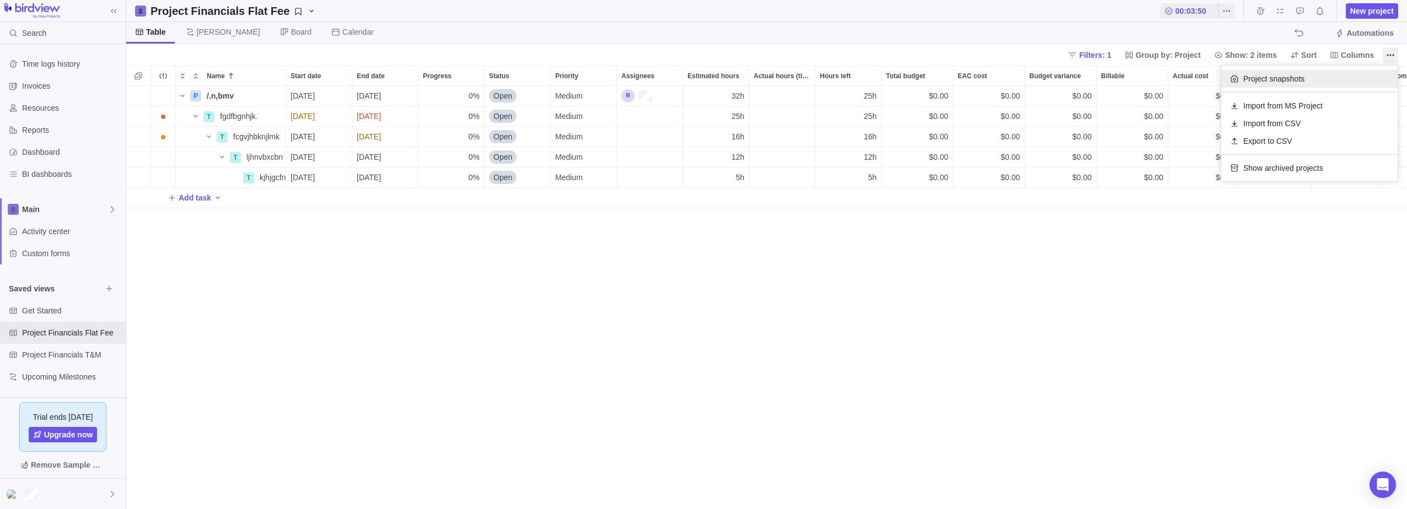
scroll to position [415, 1101]
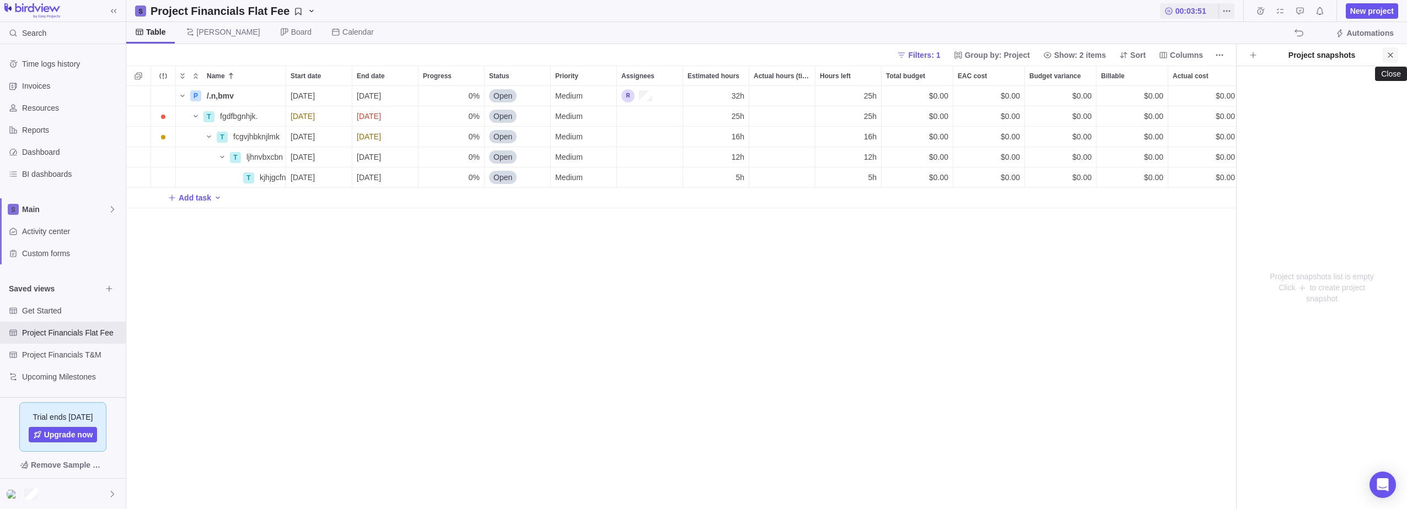
click at [1391, 55] on icon "Close" at bounding box center [1389, 54] width 5 height 5
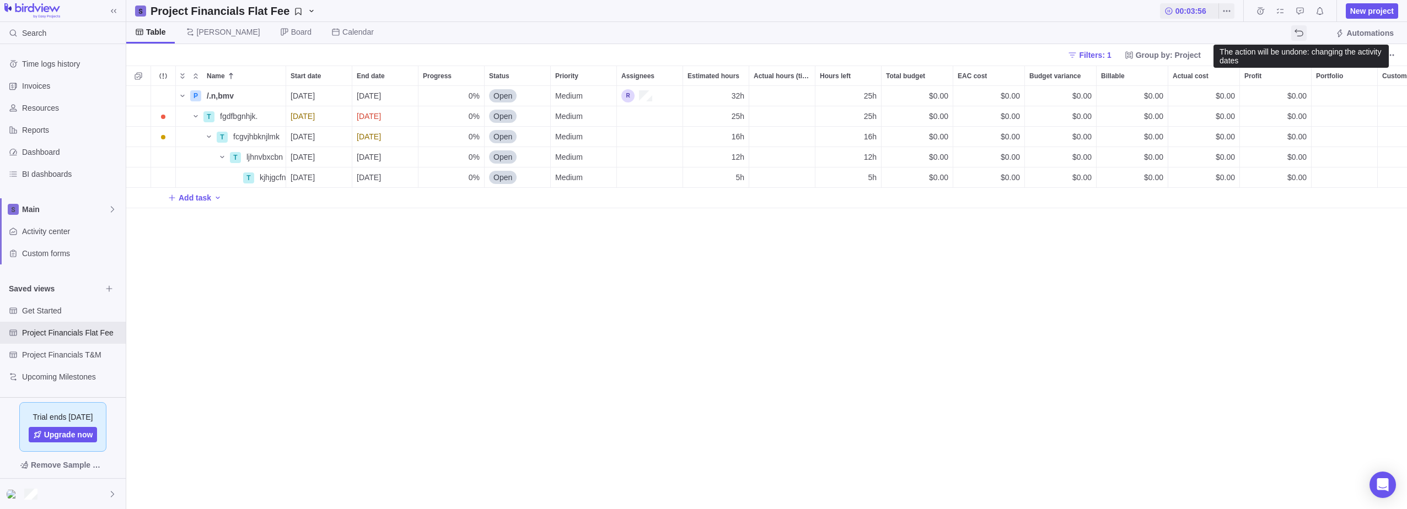
click at [1301, 29] on icon "The action will be undone: changing the activity dates" at bounding box center [1298, 33] width 9 height 9
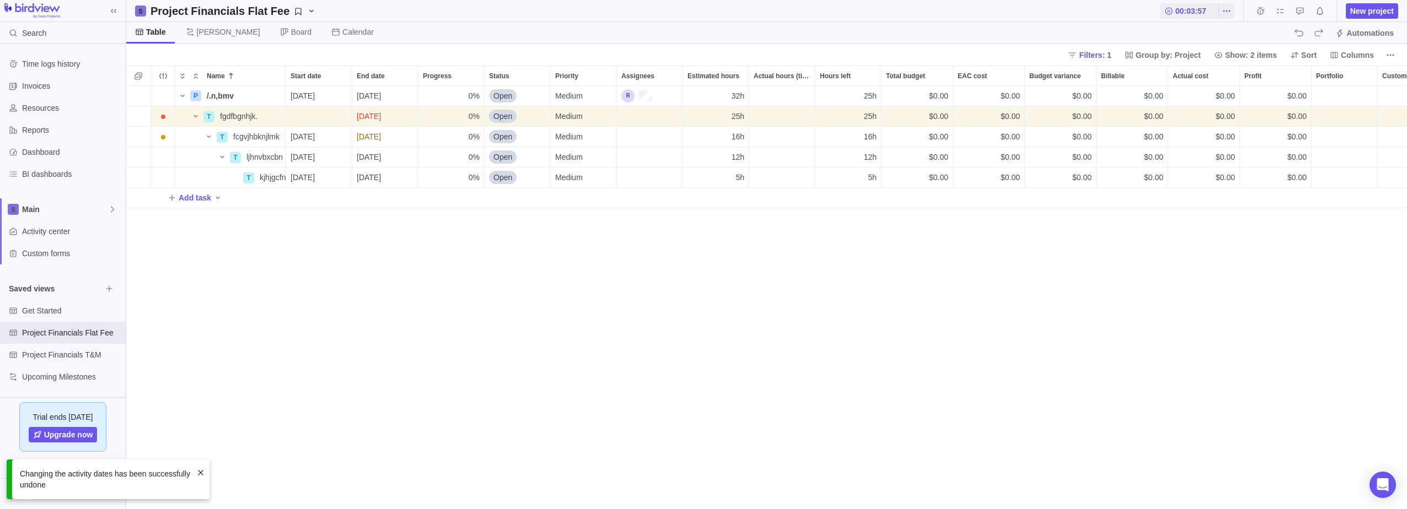
click at [369, 277] on div "P /.n,bmv Details [DATE] [DATE] 0% Open Medium 32h 25h $0.00 $0.00 $0.00 $0.00 …" at bounding box center [766, 297] width 1280 height 423
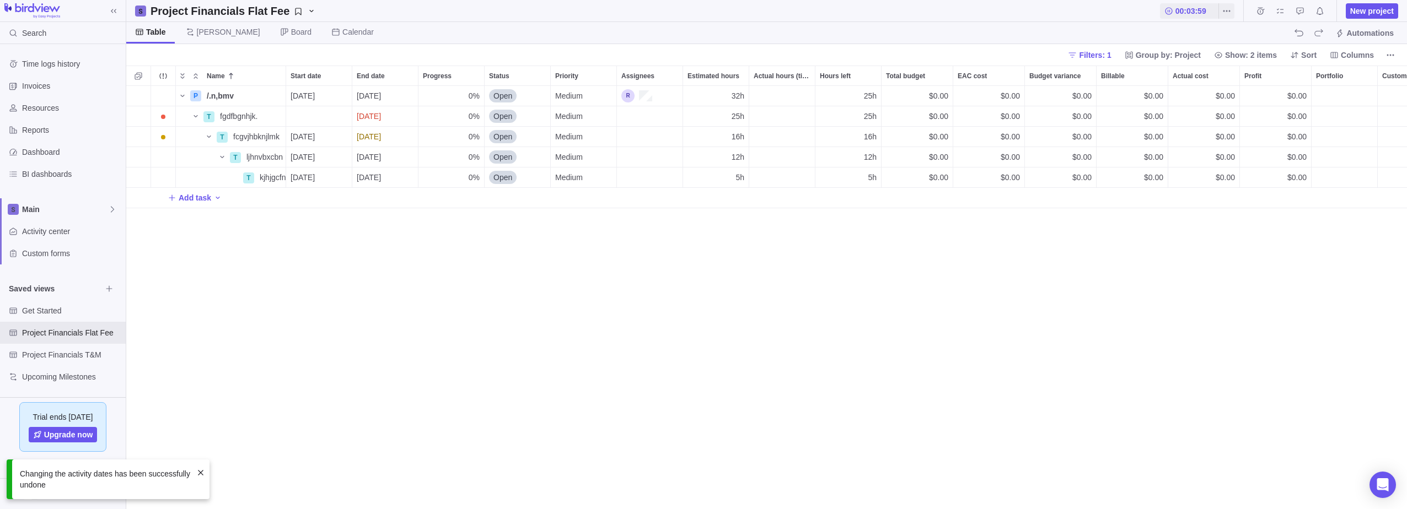
click at [323, 262] on div "P /.n,bmv Details [DATE] [DATE] 0% Open Medium 32h 25h $0.00 $0.00 $0.00 $0.00 …" at bounding box center [766, 297] width 1280 height 423
click at [200, 31] on span "[PERSON_NAME]" at bounding box center [228, 31] width 63 height 11
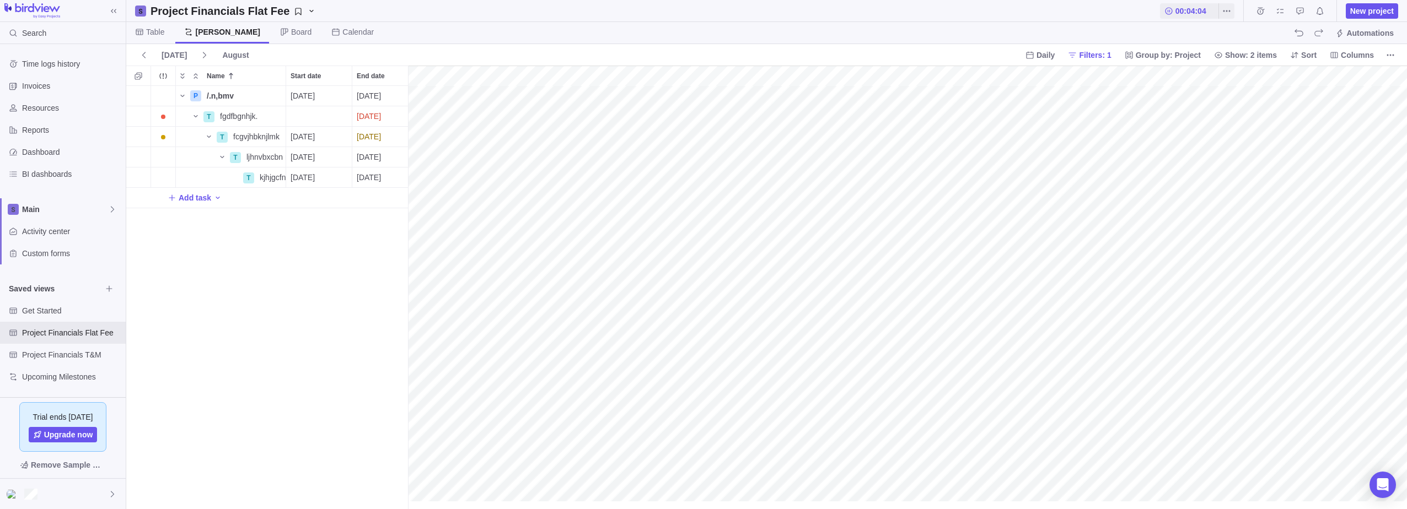
scroll to position [0, 0]
click at [293, 273] on div "P /.n,bmv Details [DATE] [DATE] 0% Open Medium 32h 25h $0.00 $0.00 $0.00 $0.00 …" at bounding box center [267, 297] width 282 height 423
click at [54, 62] on span "Time logs history" at bounding box center [71, 63] width 99 height 11
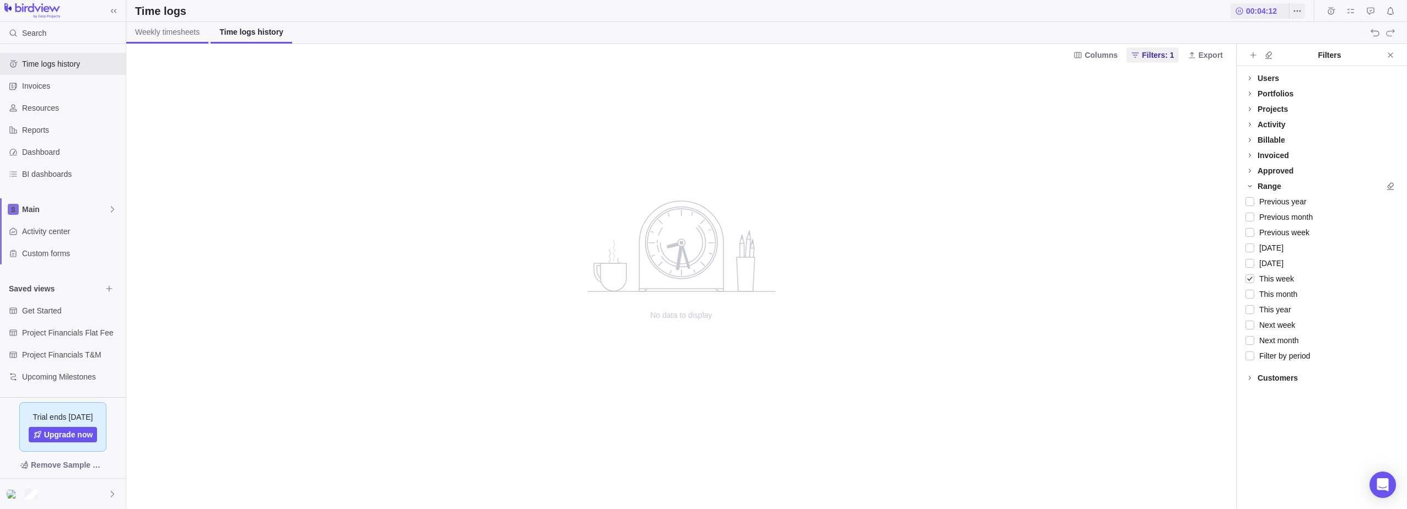
click at [169, 35] on span "Weekly timesheets" at bounding box center [167, 31] width 64 height 11
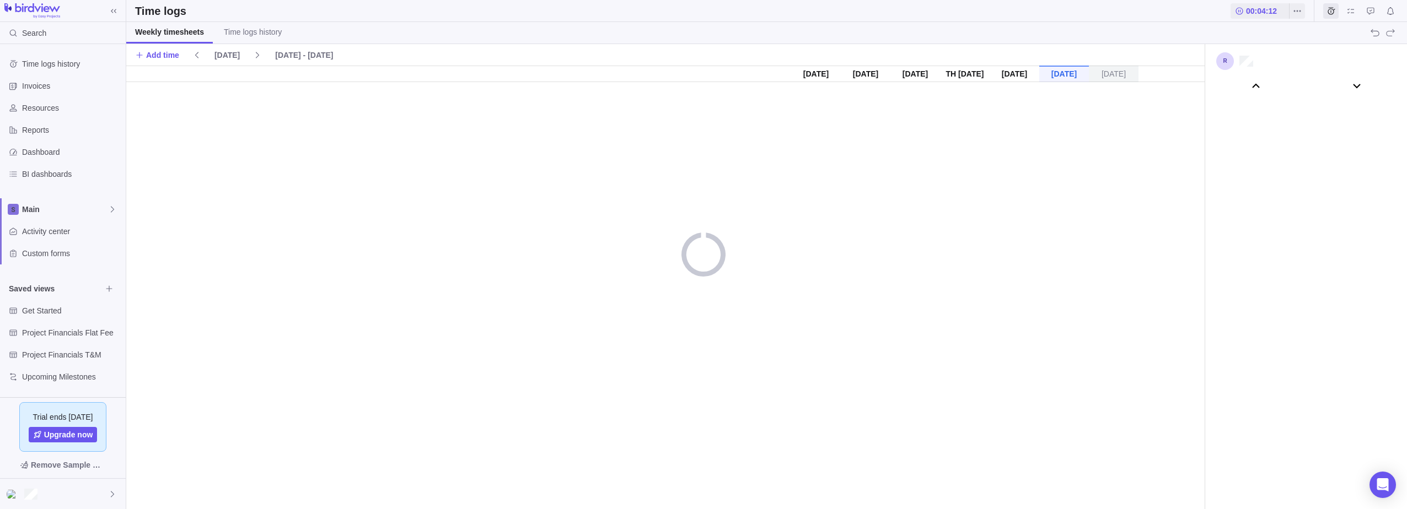
scroll to position [61296, 0]
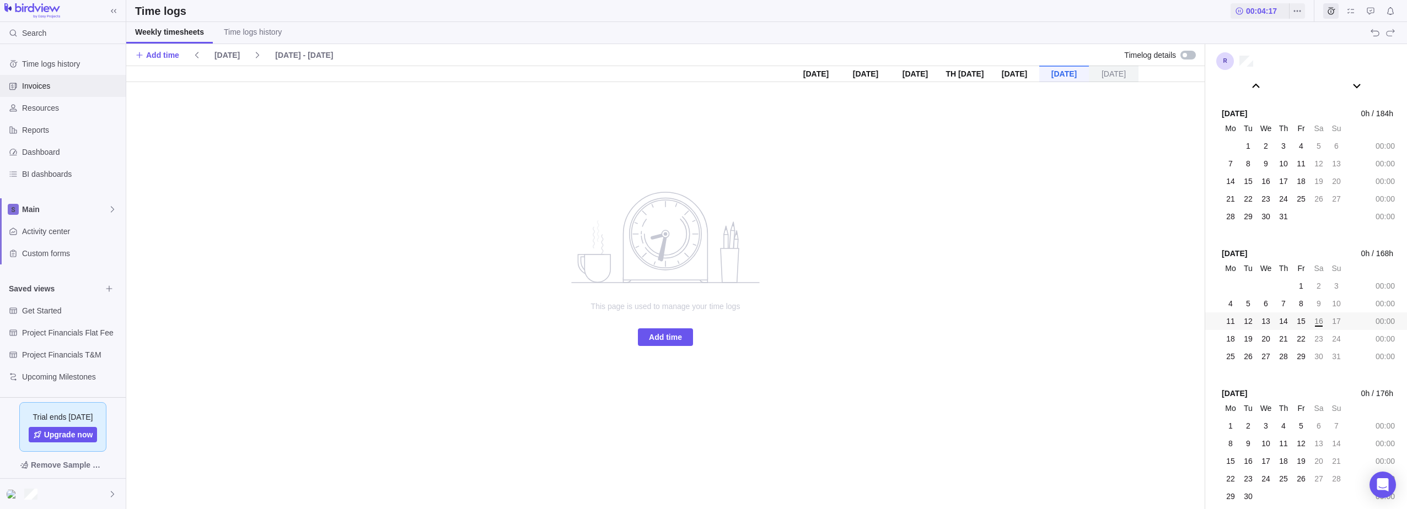
click at [30, 86] on span "Invoices" at bounding box center [71, 85] width 99 height 11
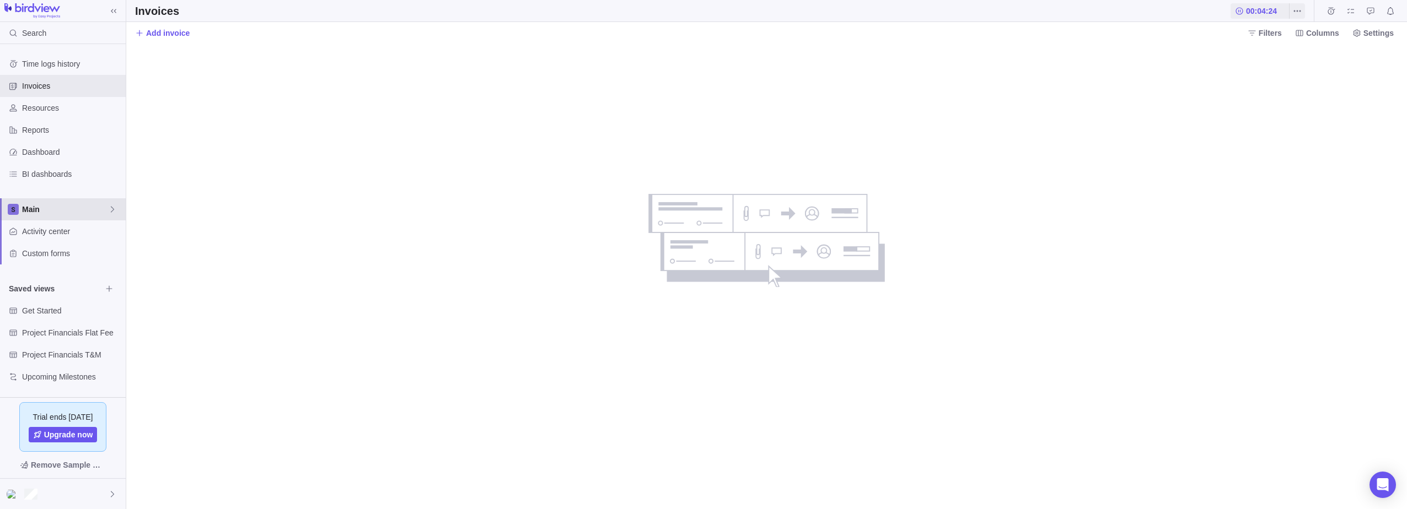
click at [62, 209] on span "Main" at bounding box center [65, 209] width 86 height 11
click at [60, 239] on span "Main" at bounding box center [62, 235] width 67 height 11
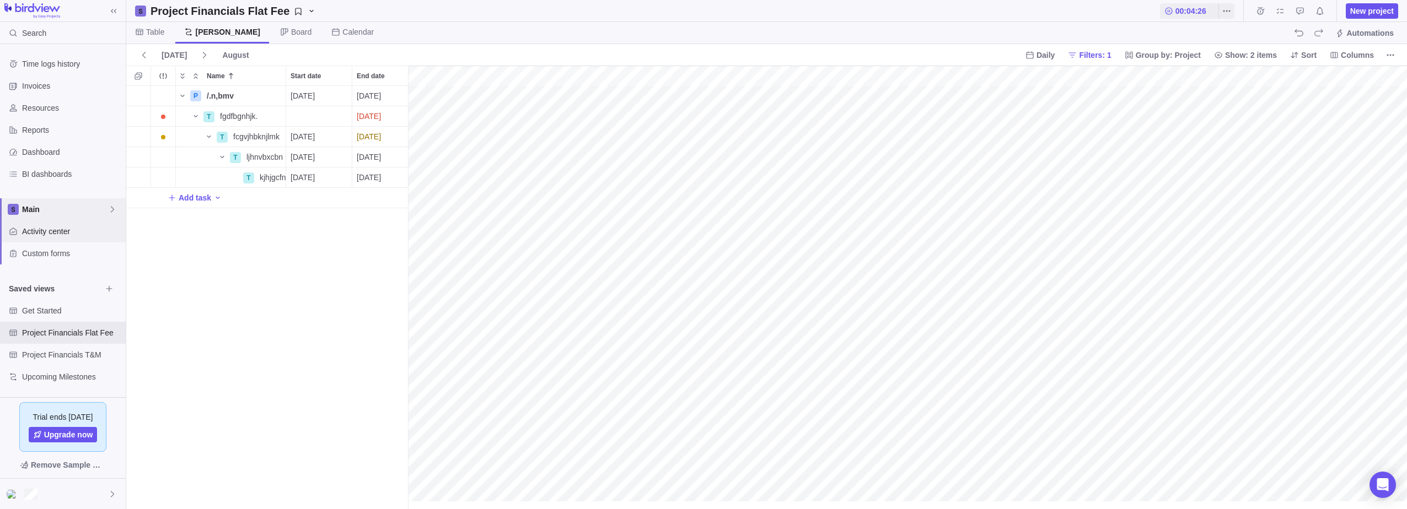
scroll to position [0, 595]
